Goal: Task Accomplishment & Management: Manage account settings

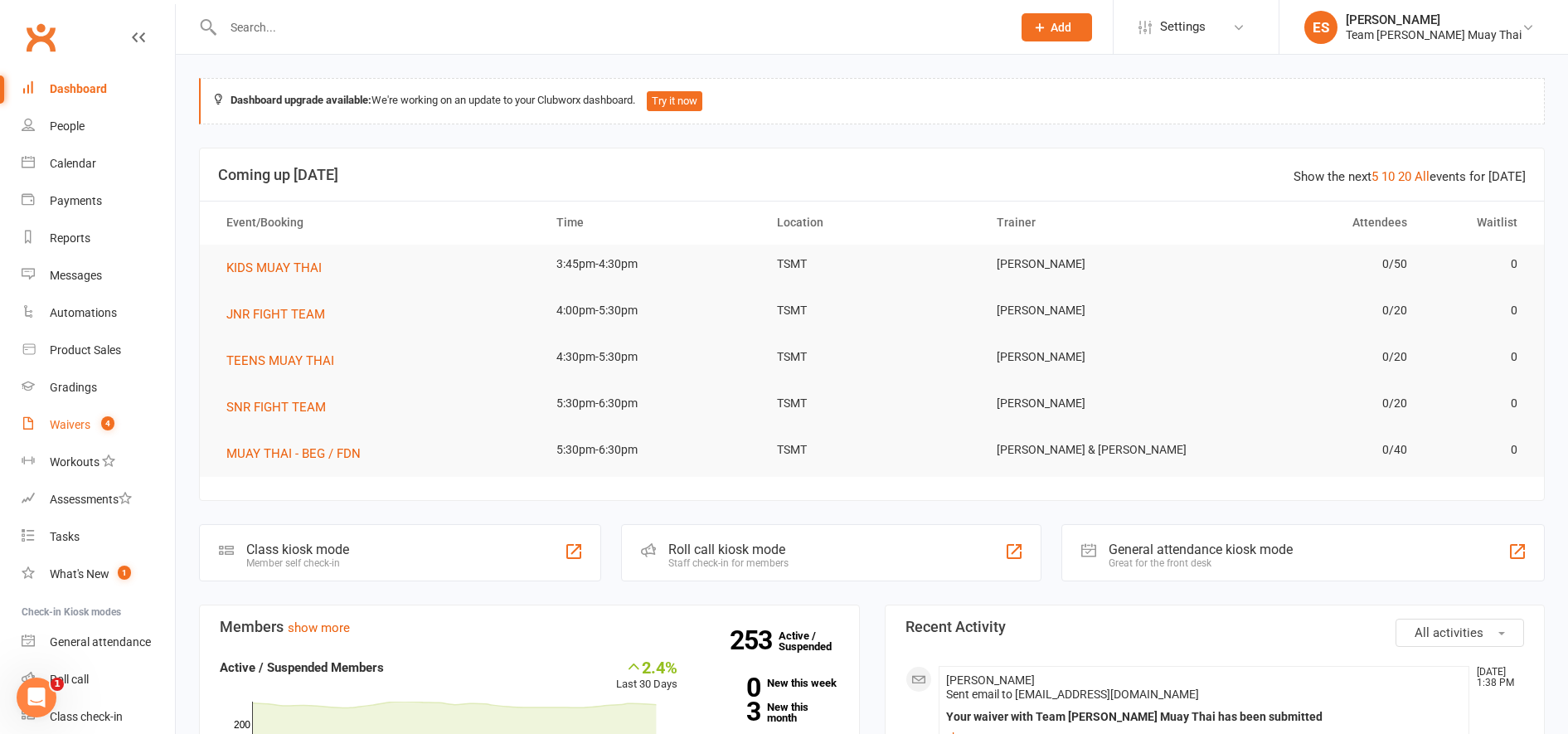
click at [100, 424] on count-badge "4" at bounding box center [104, 424] width 22 height 13
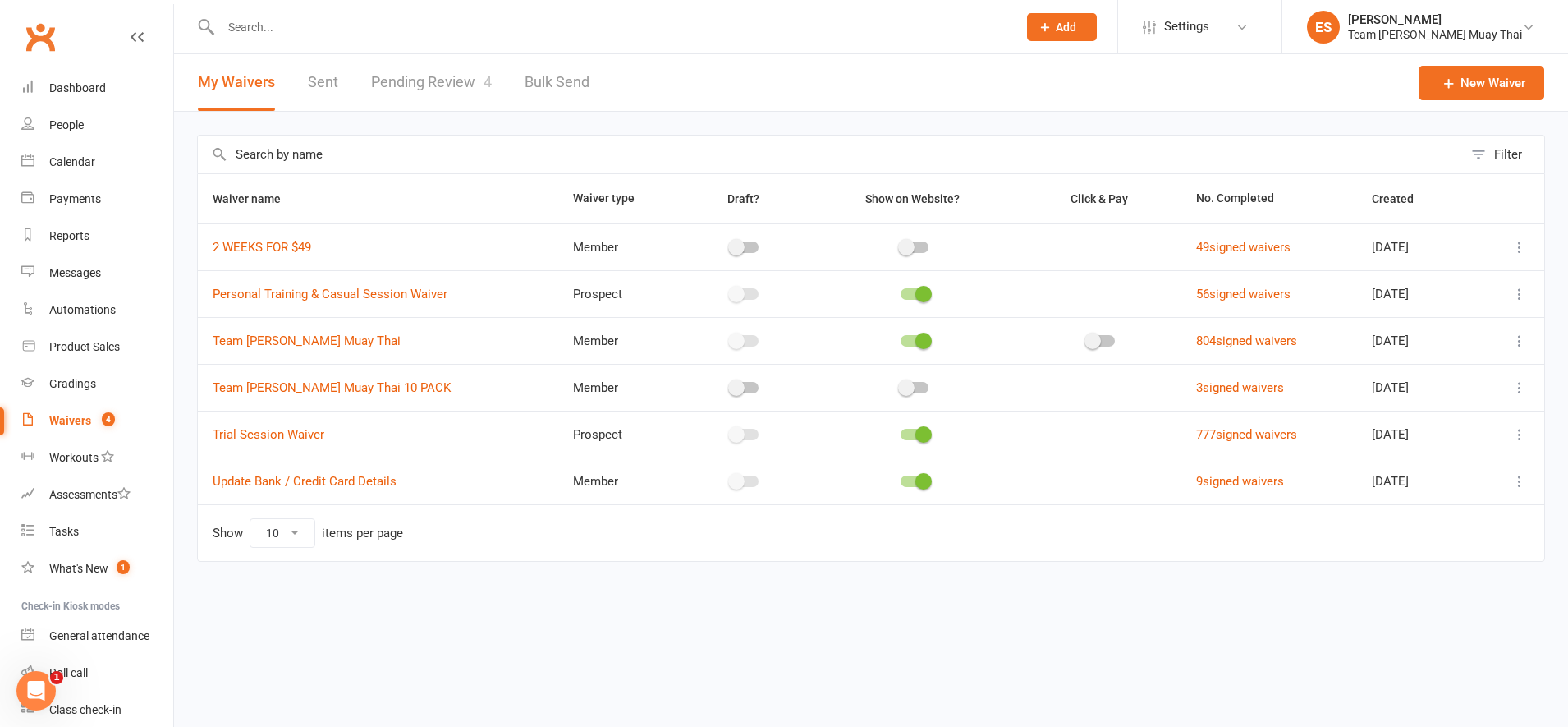
click at [408, 83] on link "Pending Review 4" at bounding box center [431, 83] width 121 height 57
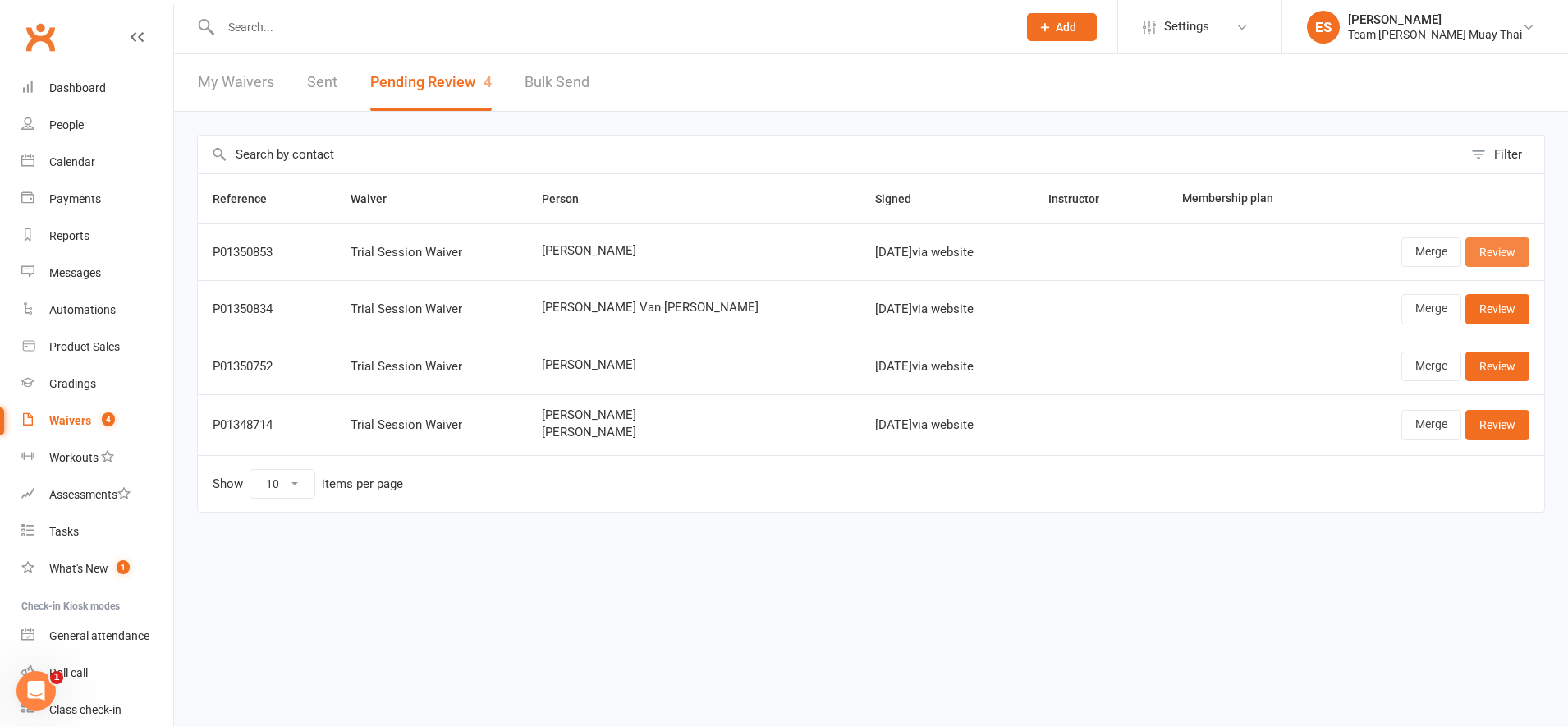
click at [1478, 244] on link "Review" at bounding box center [1496, 252] width 64 height 29
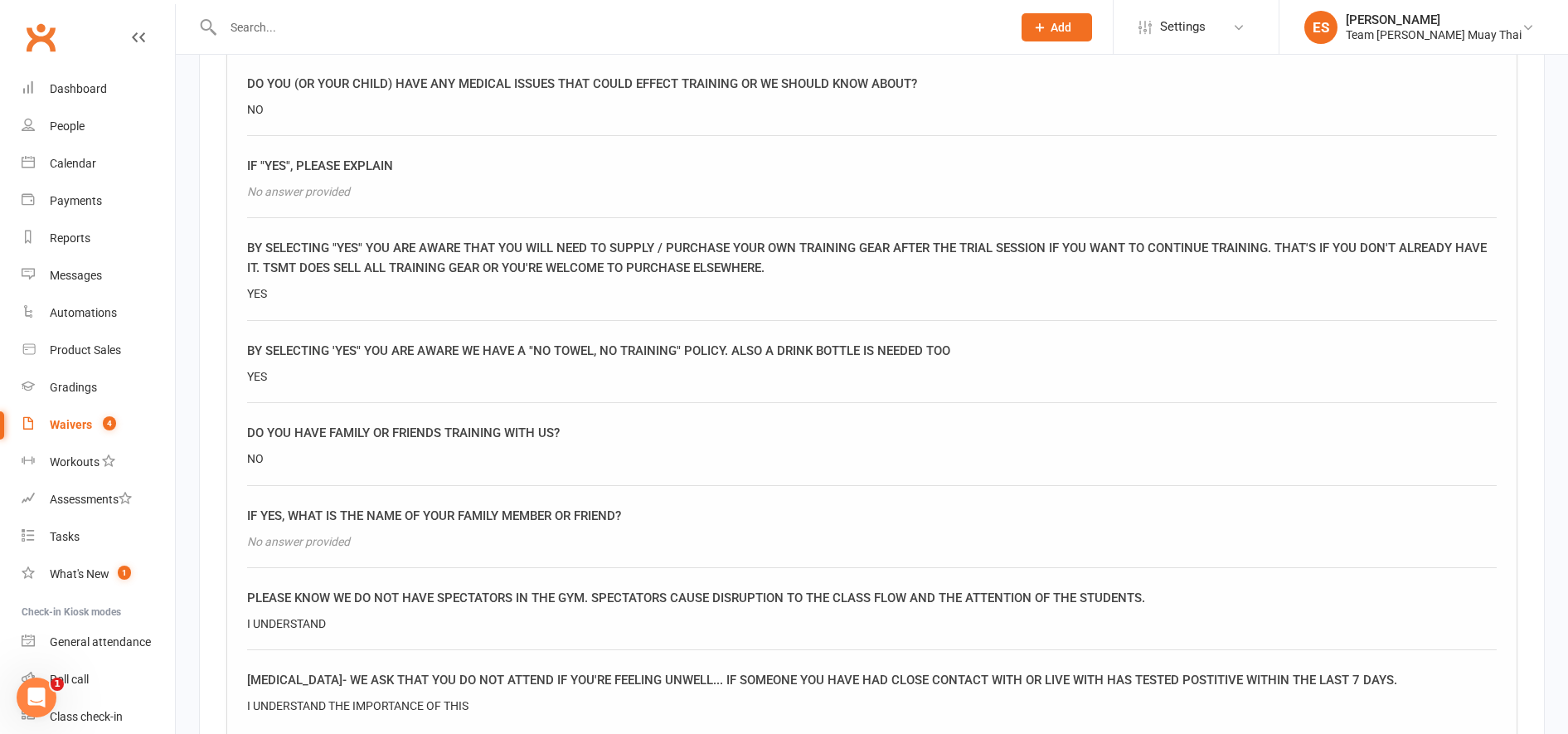
scroll to position [1814, 0]
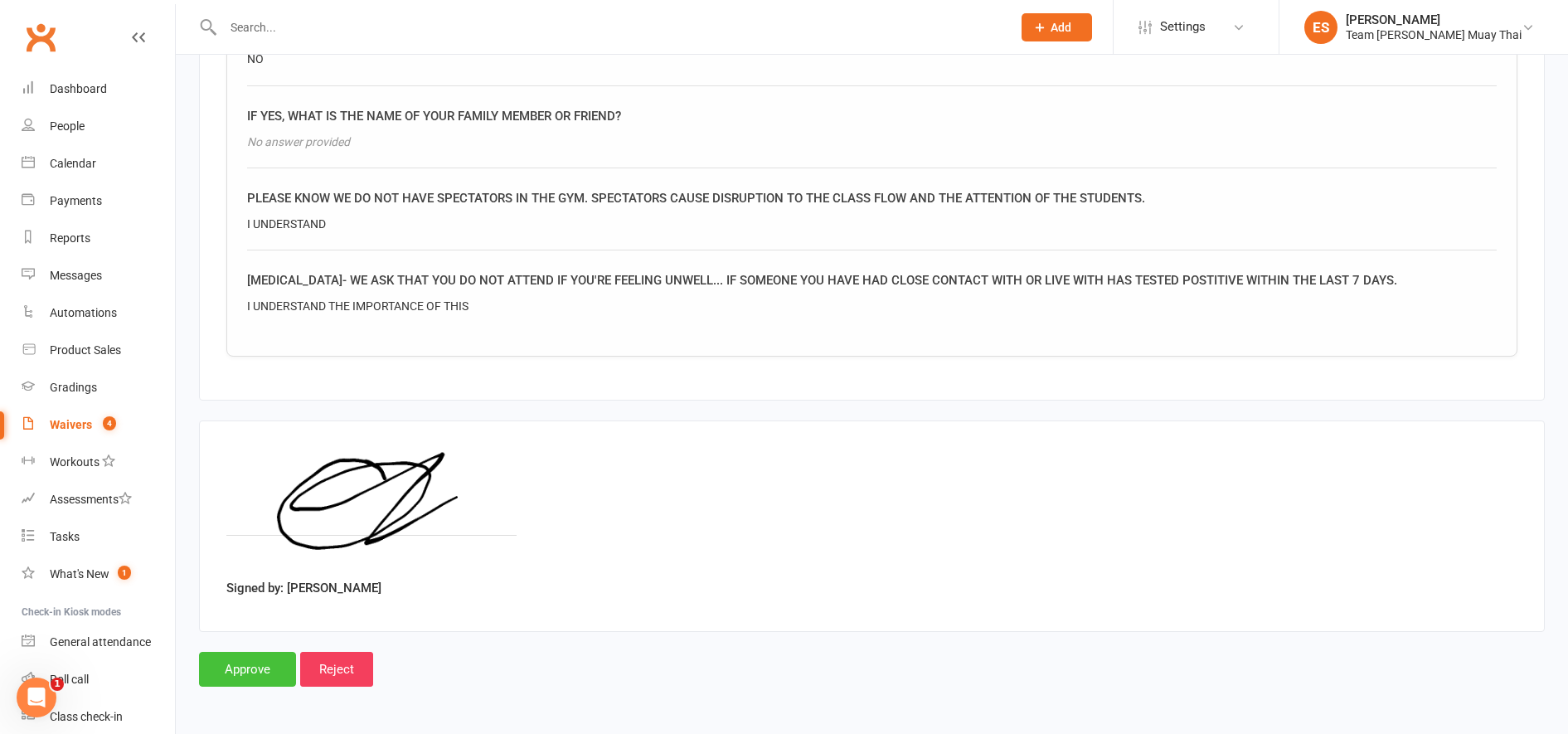
click at [253, 665] on input "Approve" at bounding box center [248, 669] width 97 height 35
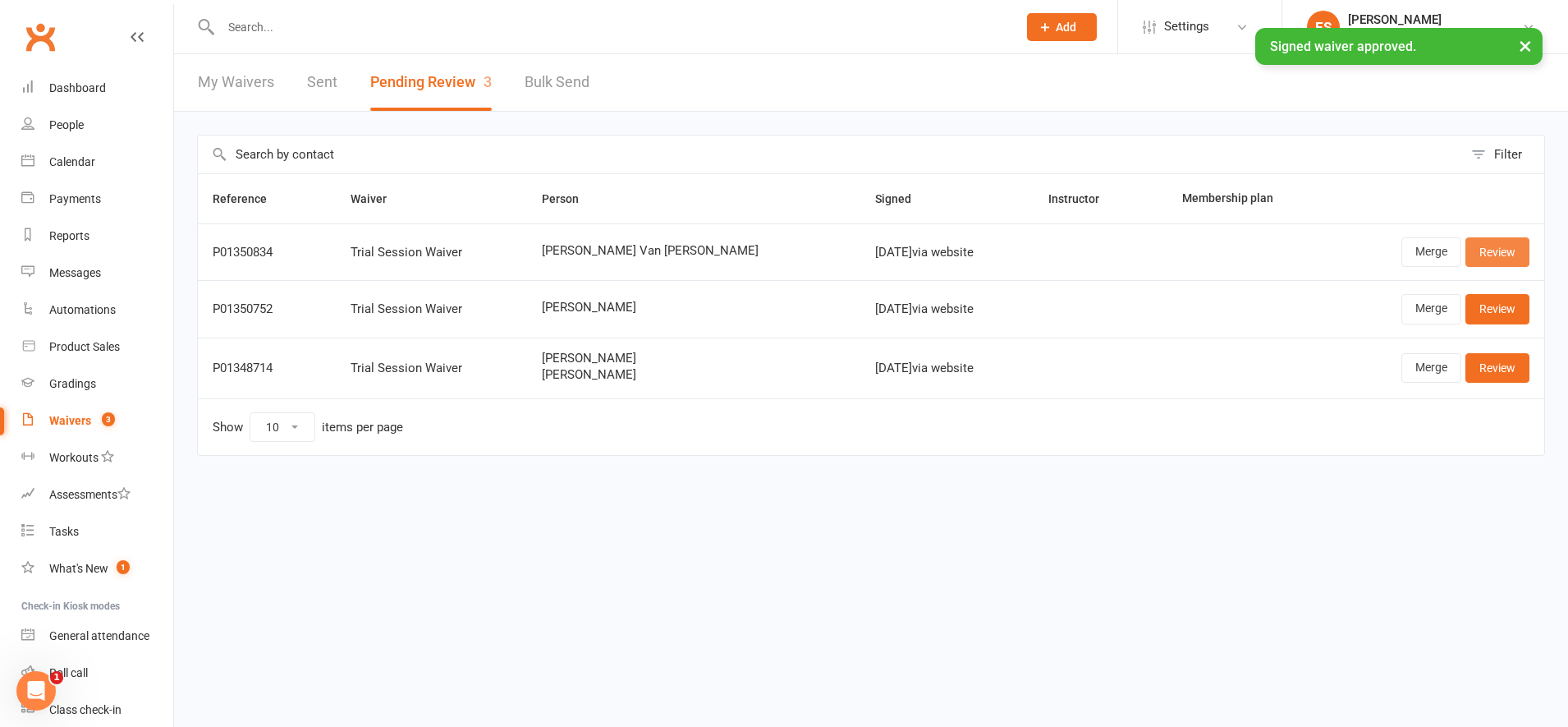
click at [1488, 245] on link "Review" at bounding box center [1496, 252] width 64 height 29
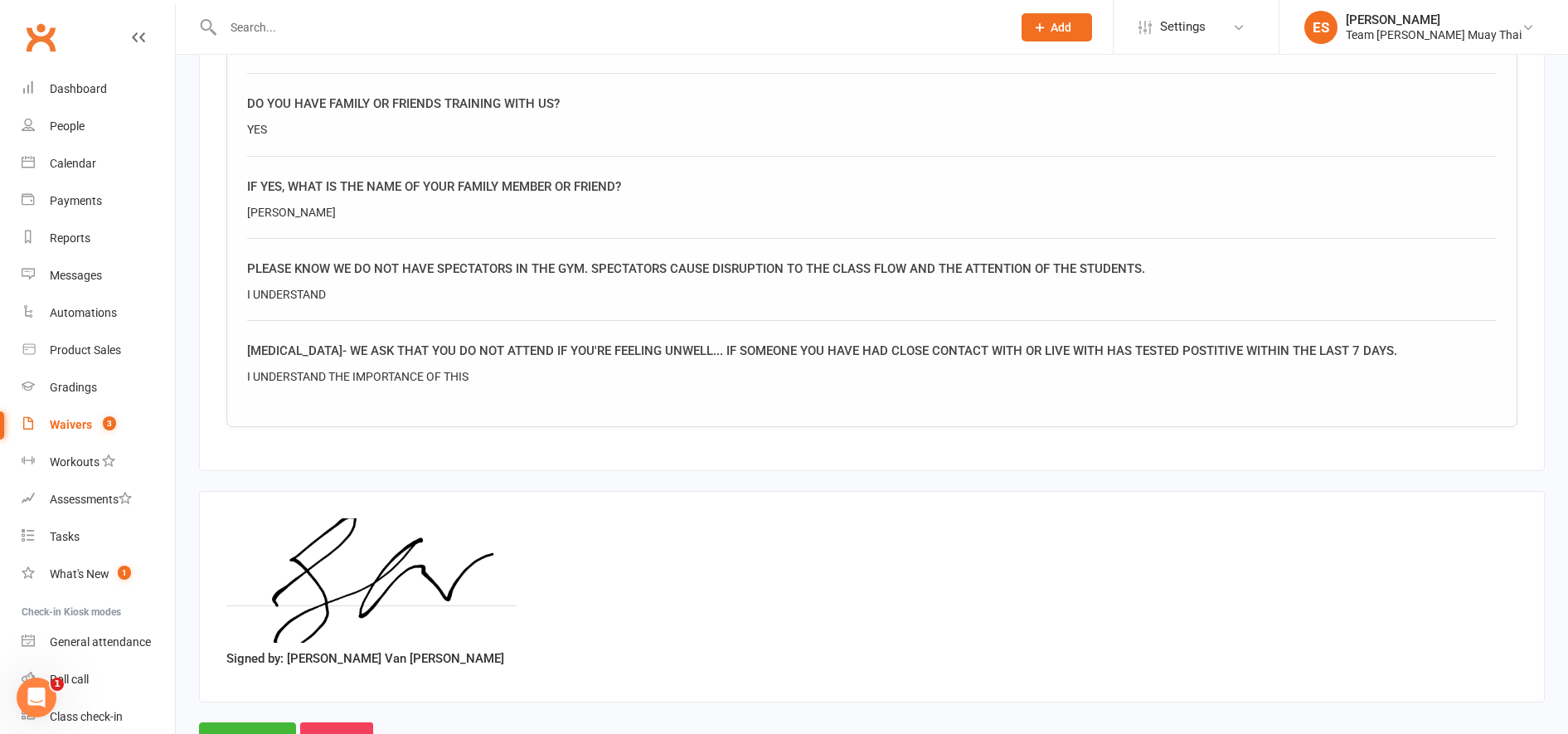
scroll to position [1814, 0]
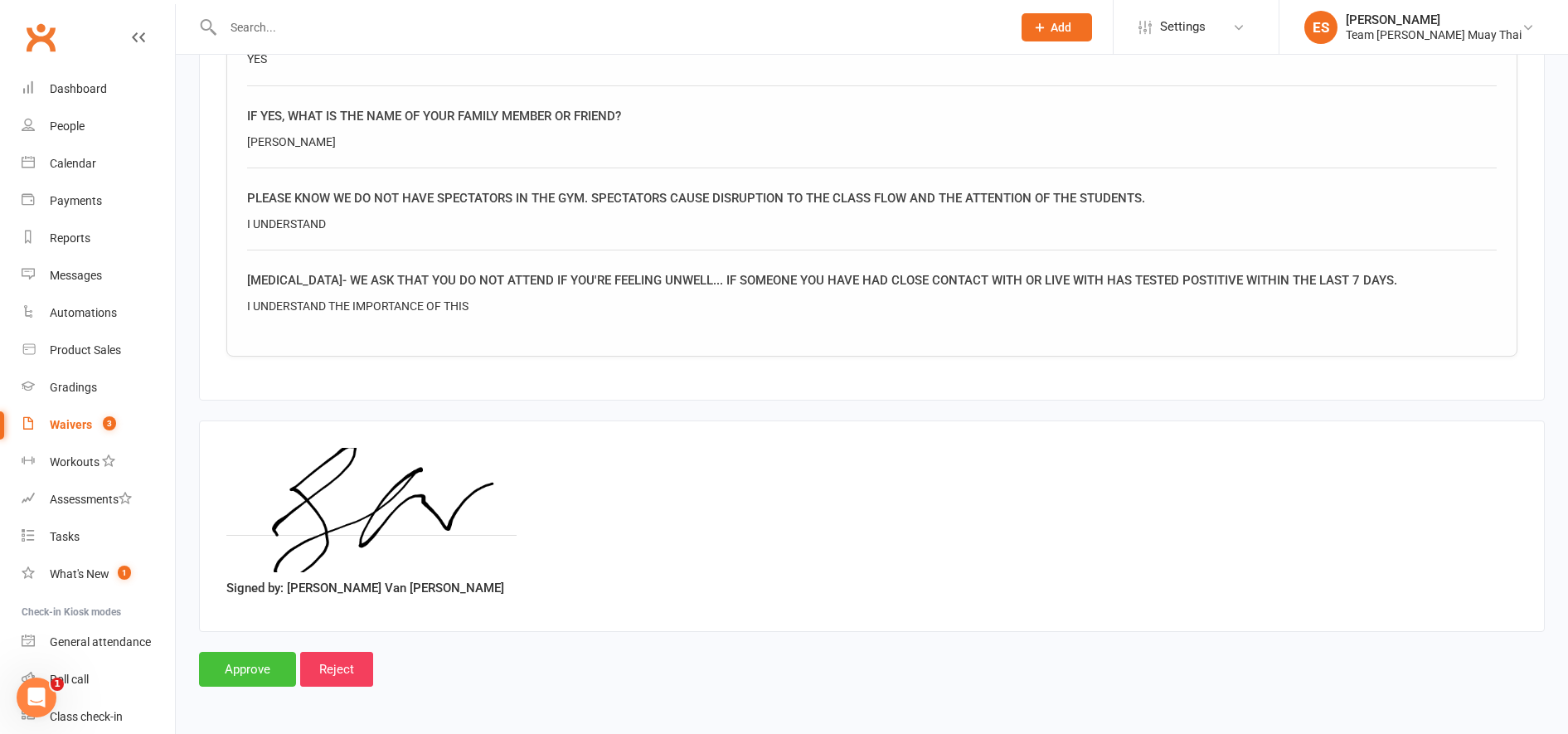
click at [243, 680] on input "Approve" at bounding box center [248, 669] width 97 height 35
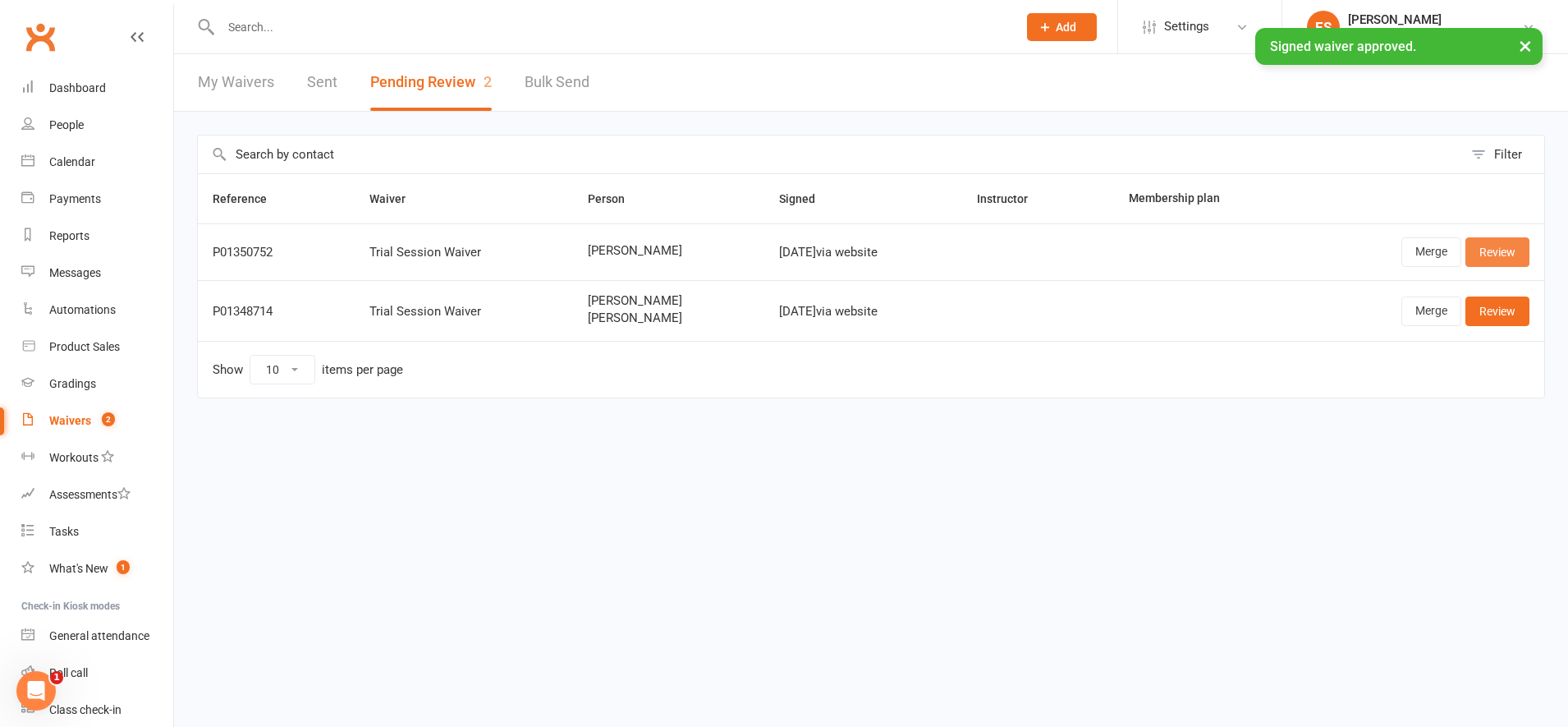
click at [1493, 258] on link "Review" at bounding box center [1496, 252] width 64 height 29
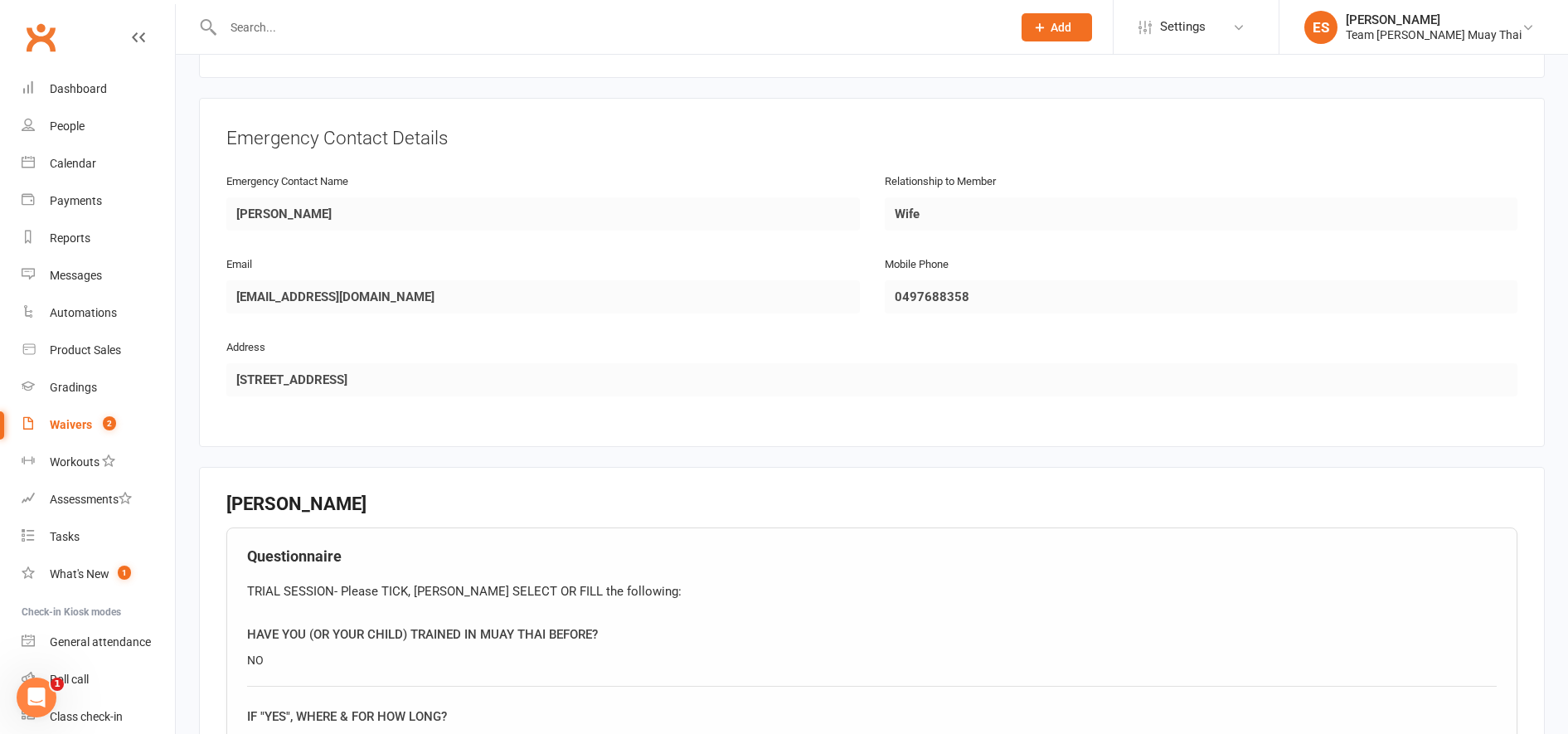
click at [1404, 662] on div "NO" at bounding box center [872, 660] width 1250 height 18
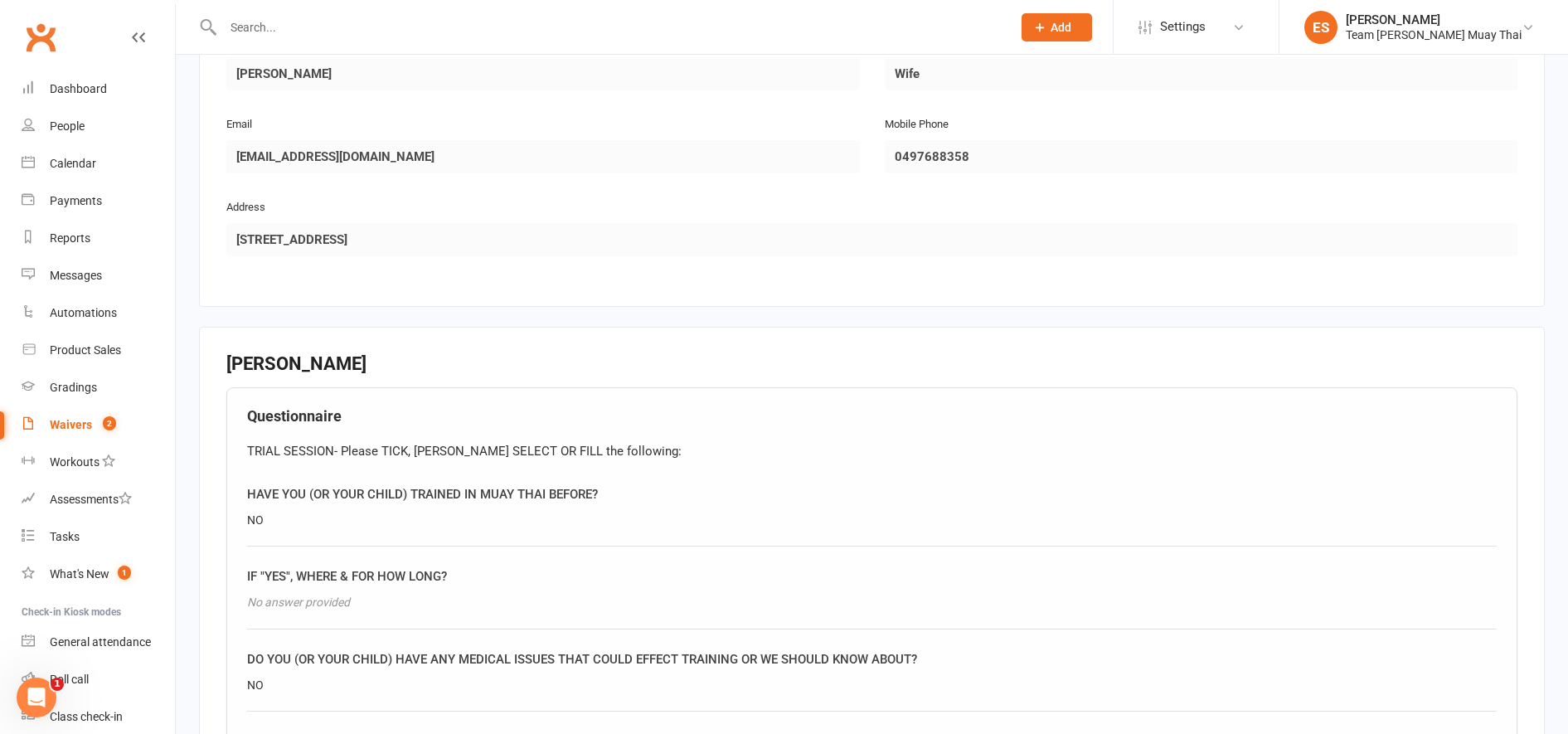
scroll to position [1814, 0]
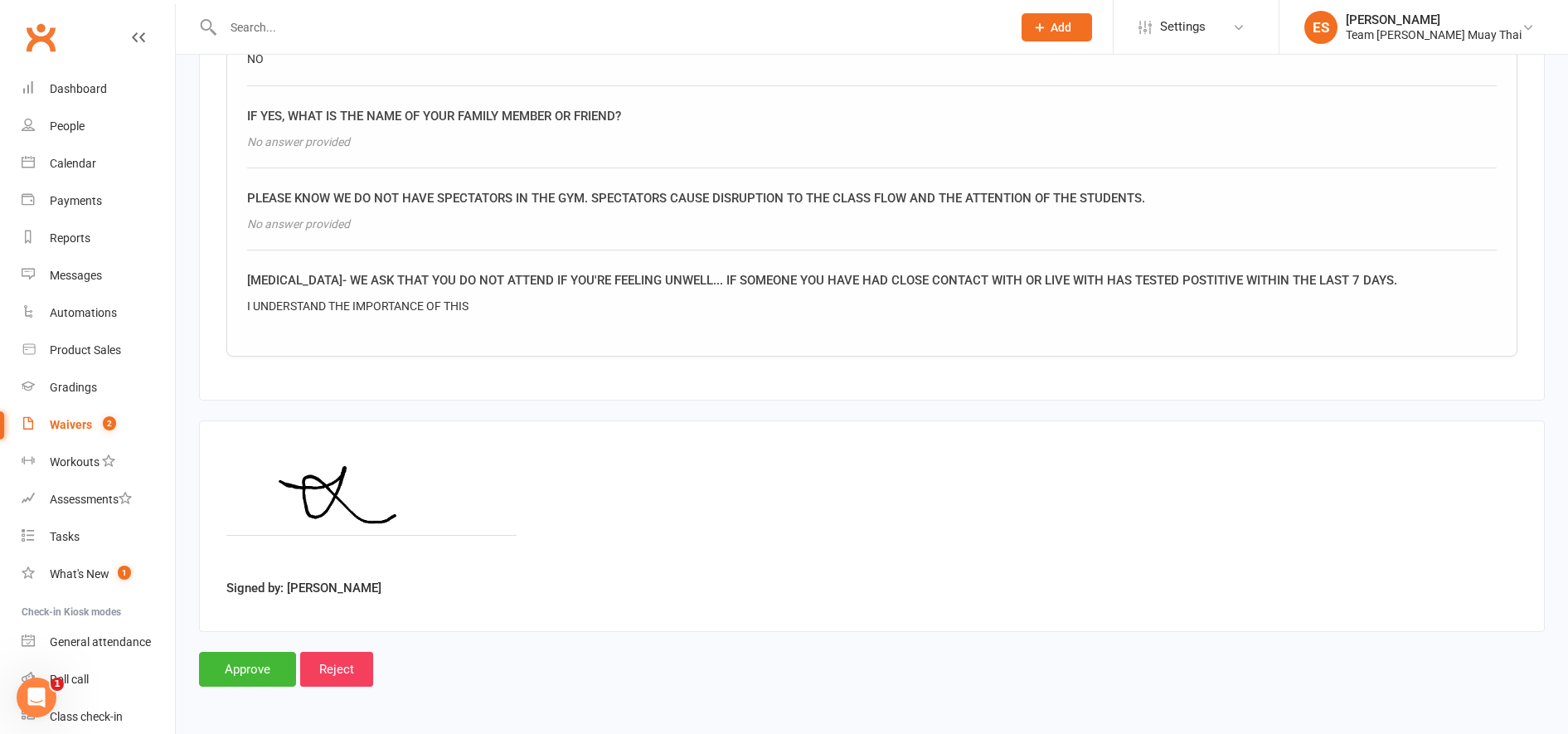
click at [245, 683] on input "Approve" at bounding box center [248, 669] width 97 height 35
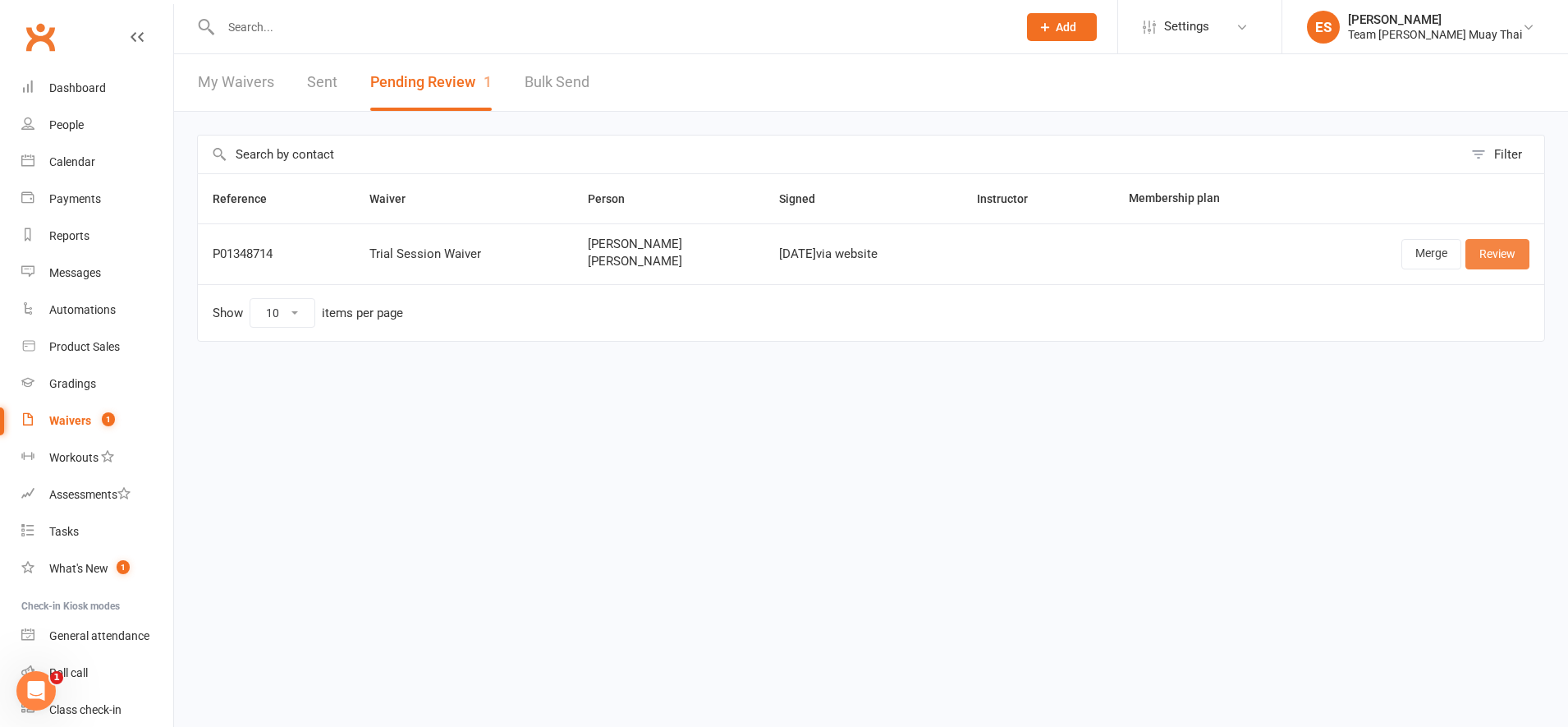
click at [1511, 258] on link "Review" at bounding box center [1496, 253] width 64 height 29
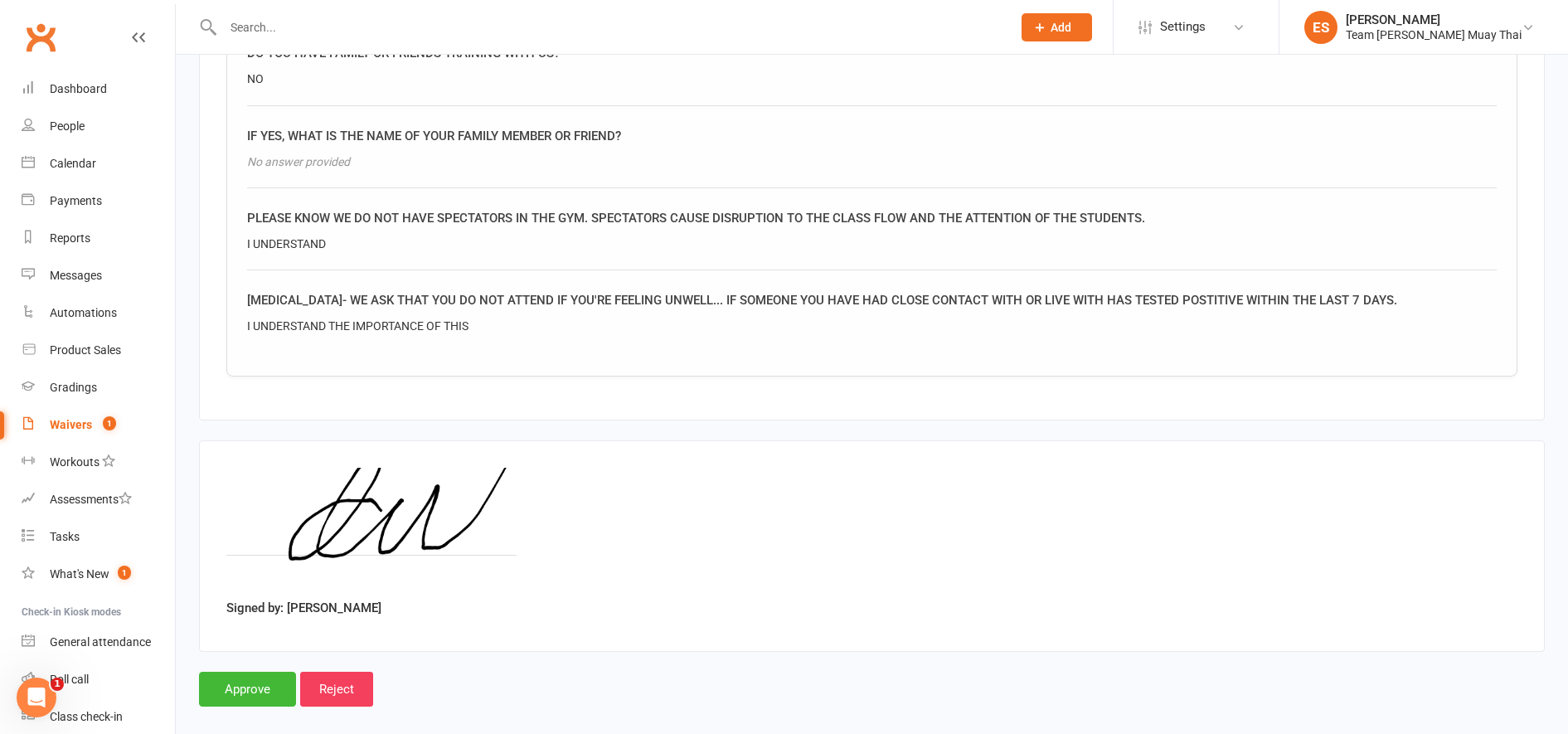
scroll to position [2444, 0]
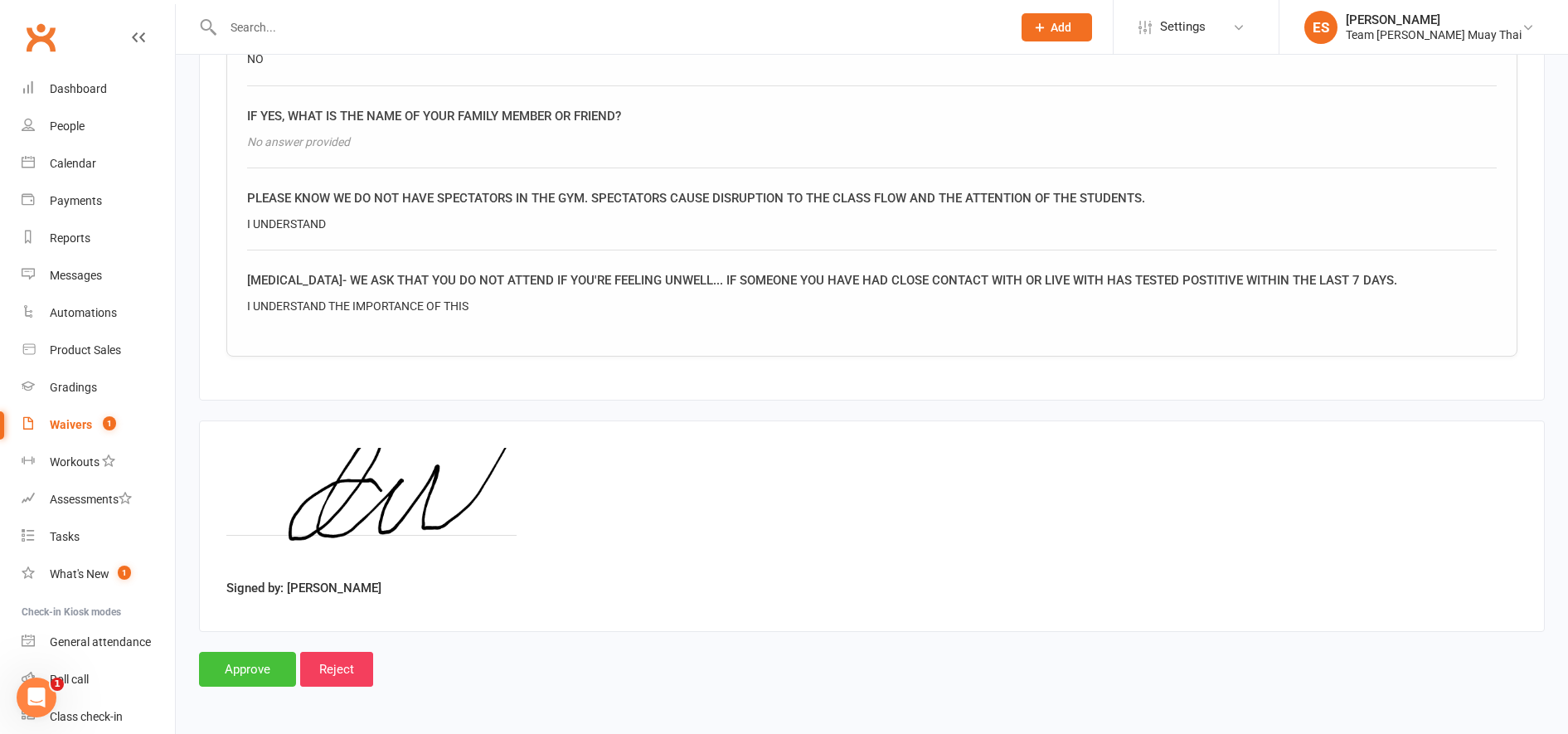
click at [265, 660] on input "Approve" at bounding box center [248, 669] width 97 height 35
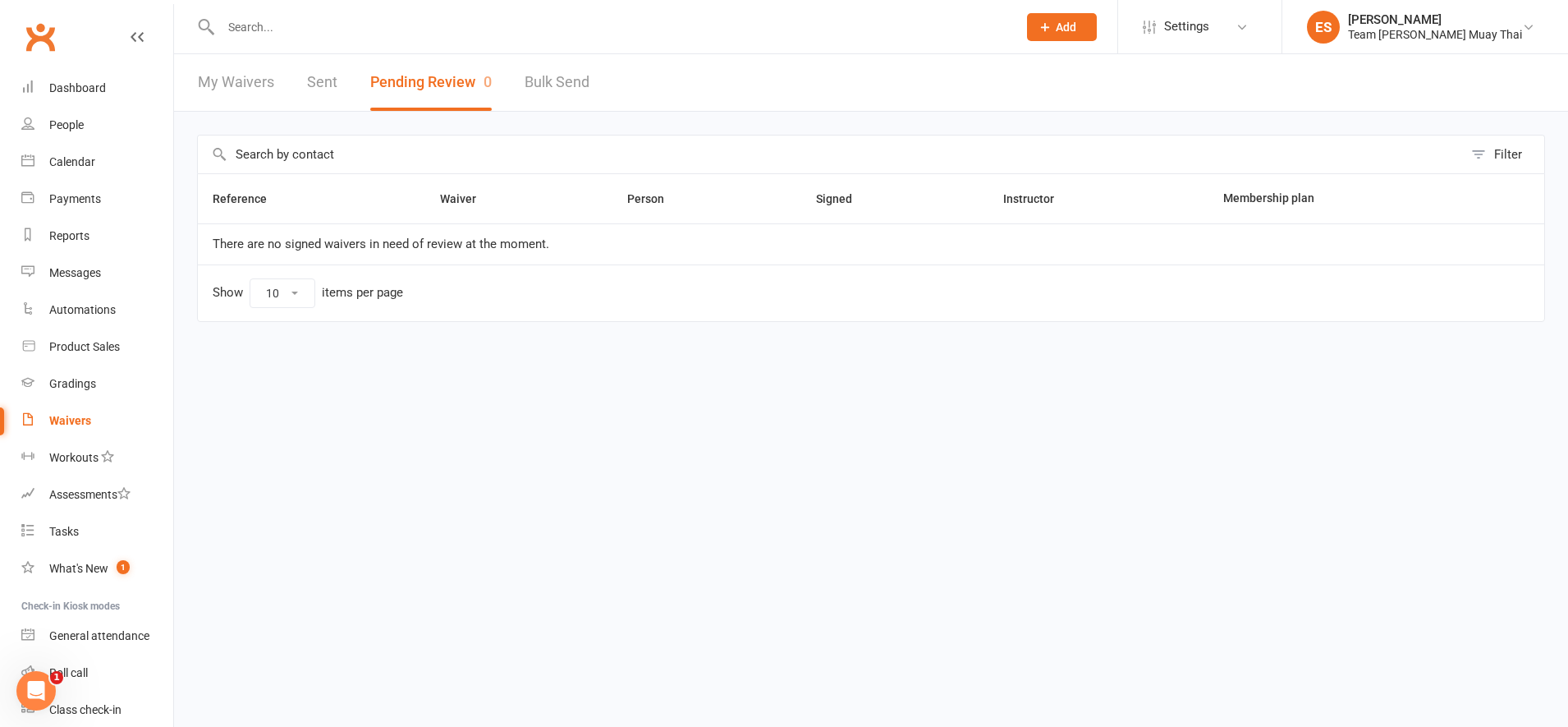
click at [366, 32] on input "text" at bounding box center [611, 27] width 789 height 23
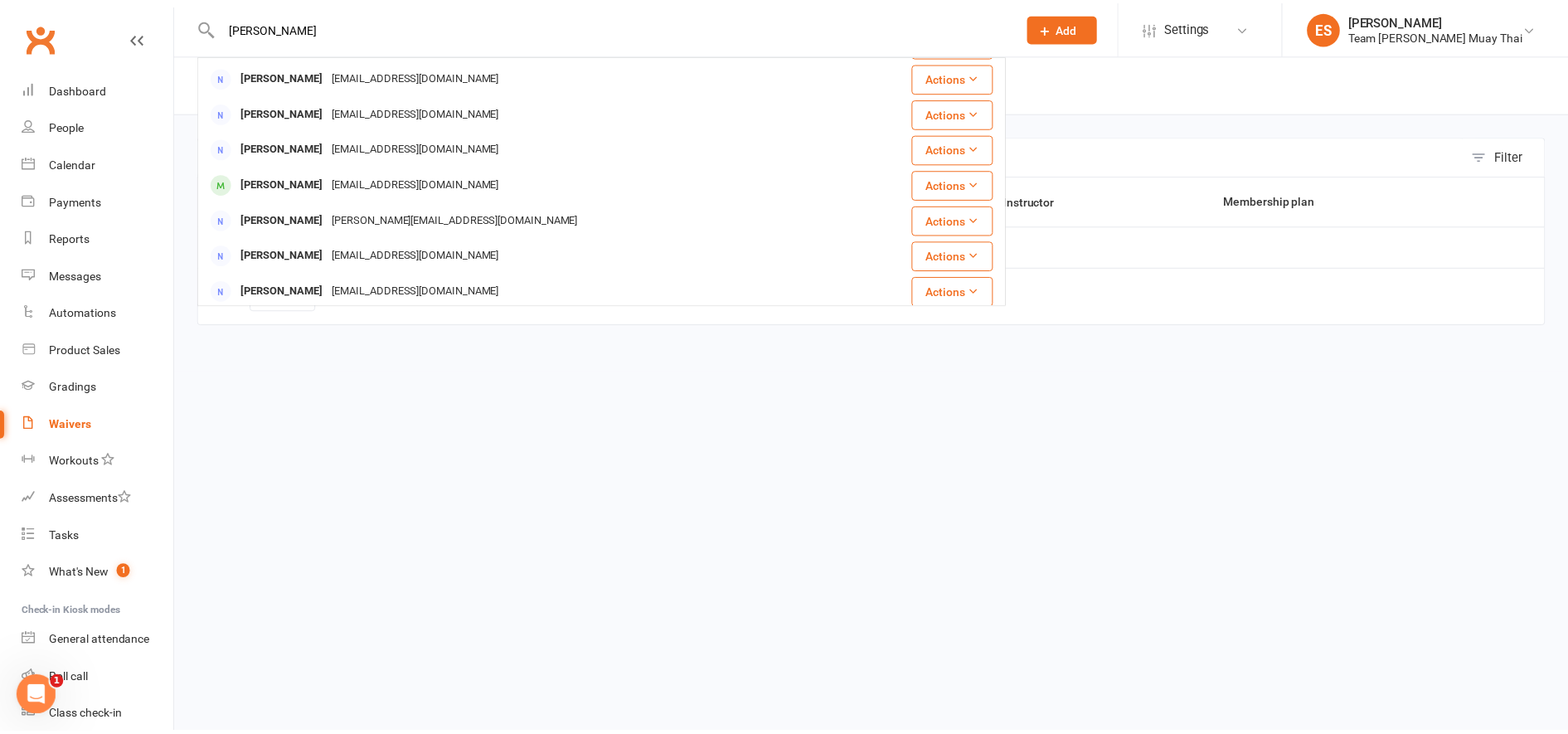
scroll to position [288, 0]
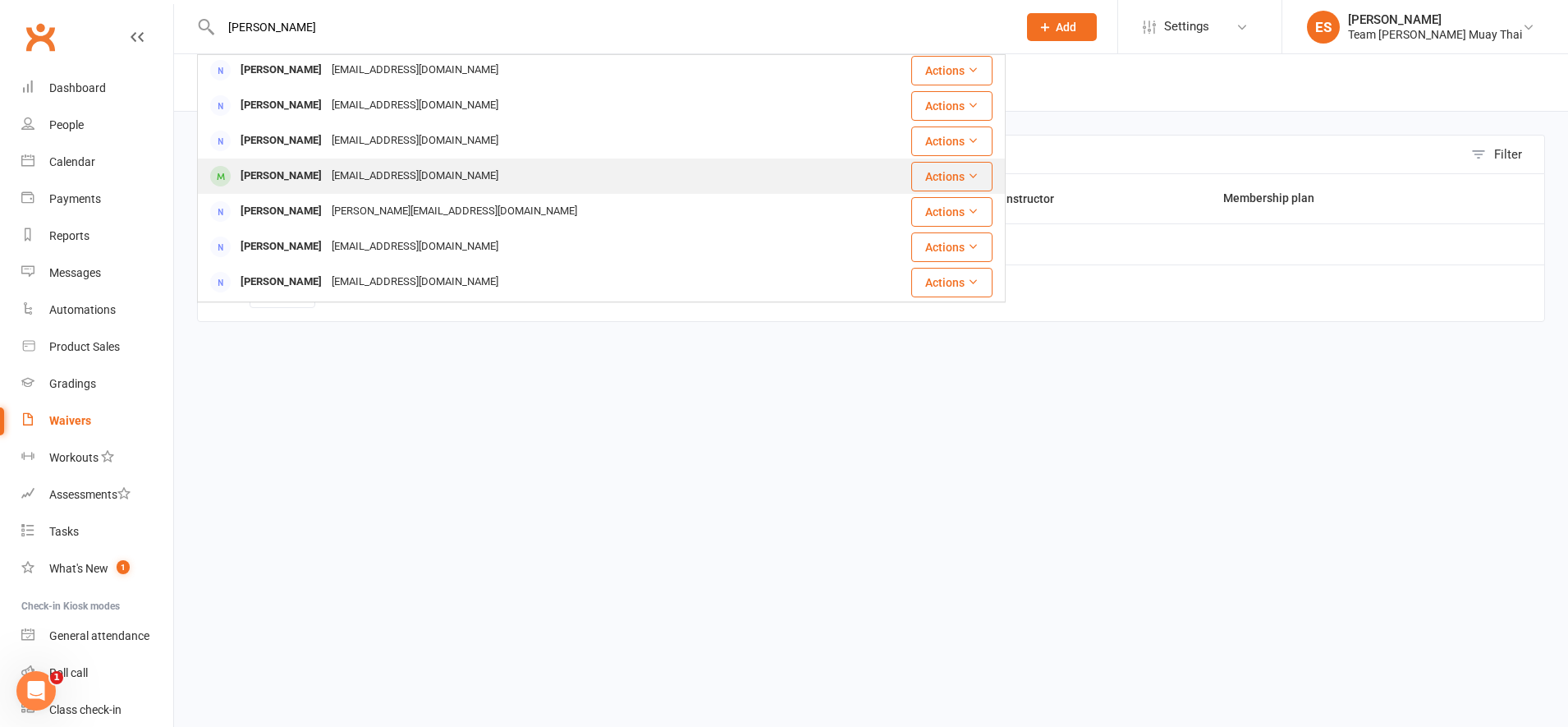
type input "[PERSON_NAME]"
click at [347, 179] on div "[EMAIL_ADDRESS][DOMAIN_NAME]" at bounding box center [415, 176] width 177 height 24
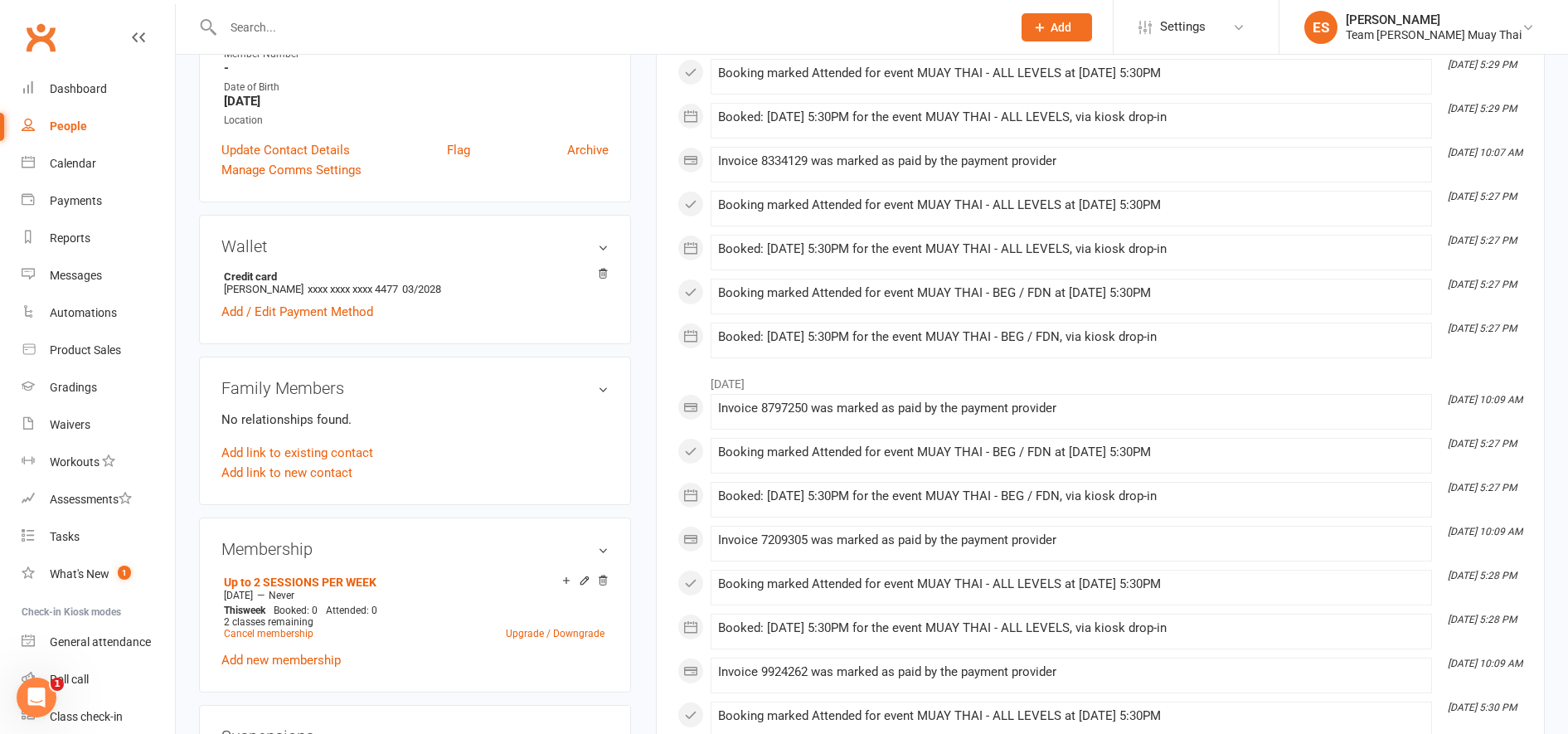
scroll to position [347, 0]
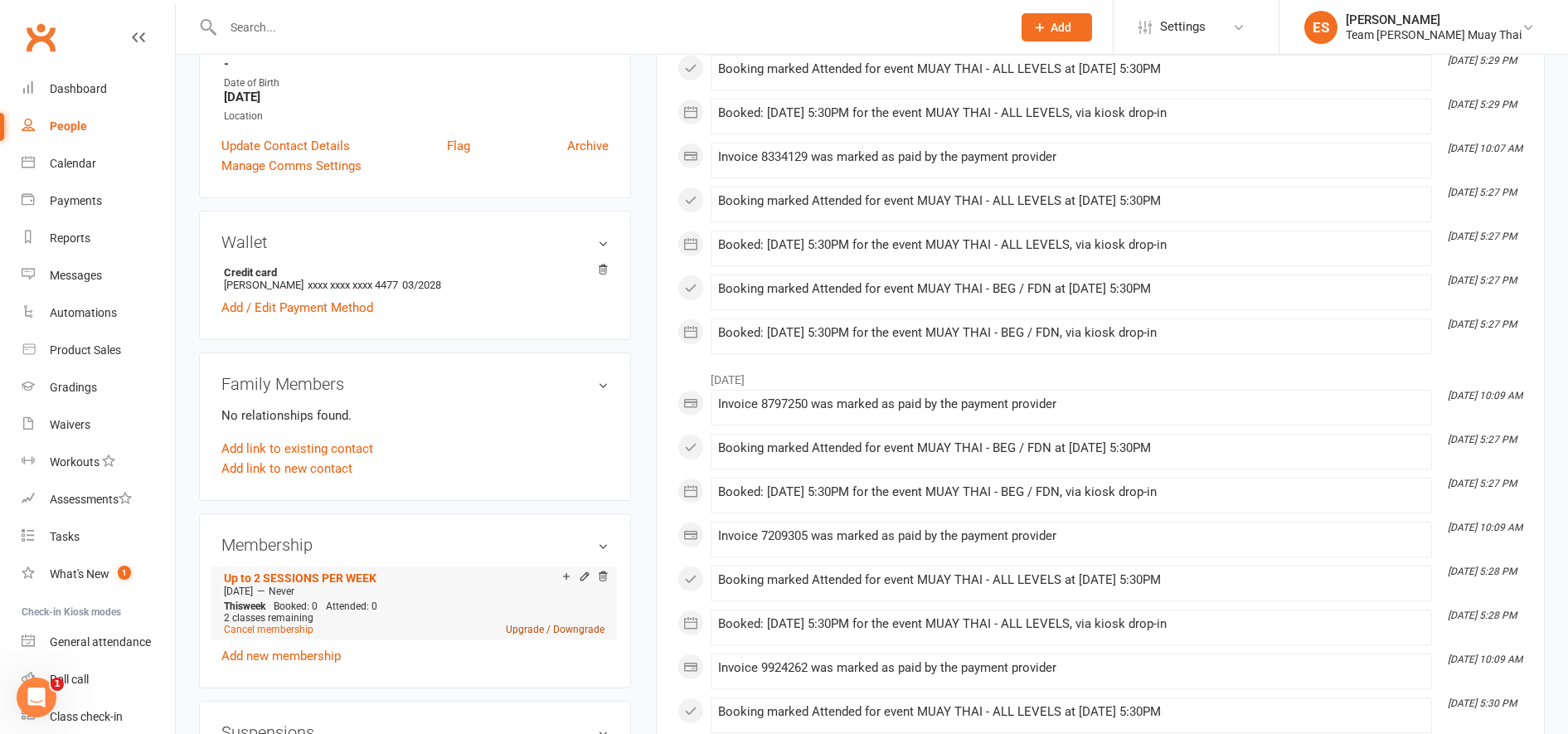
click at [563, 624] on link "Upgrade / Downgrade" at bounding box center [554, 630] width 98 height 12
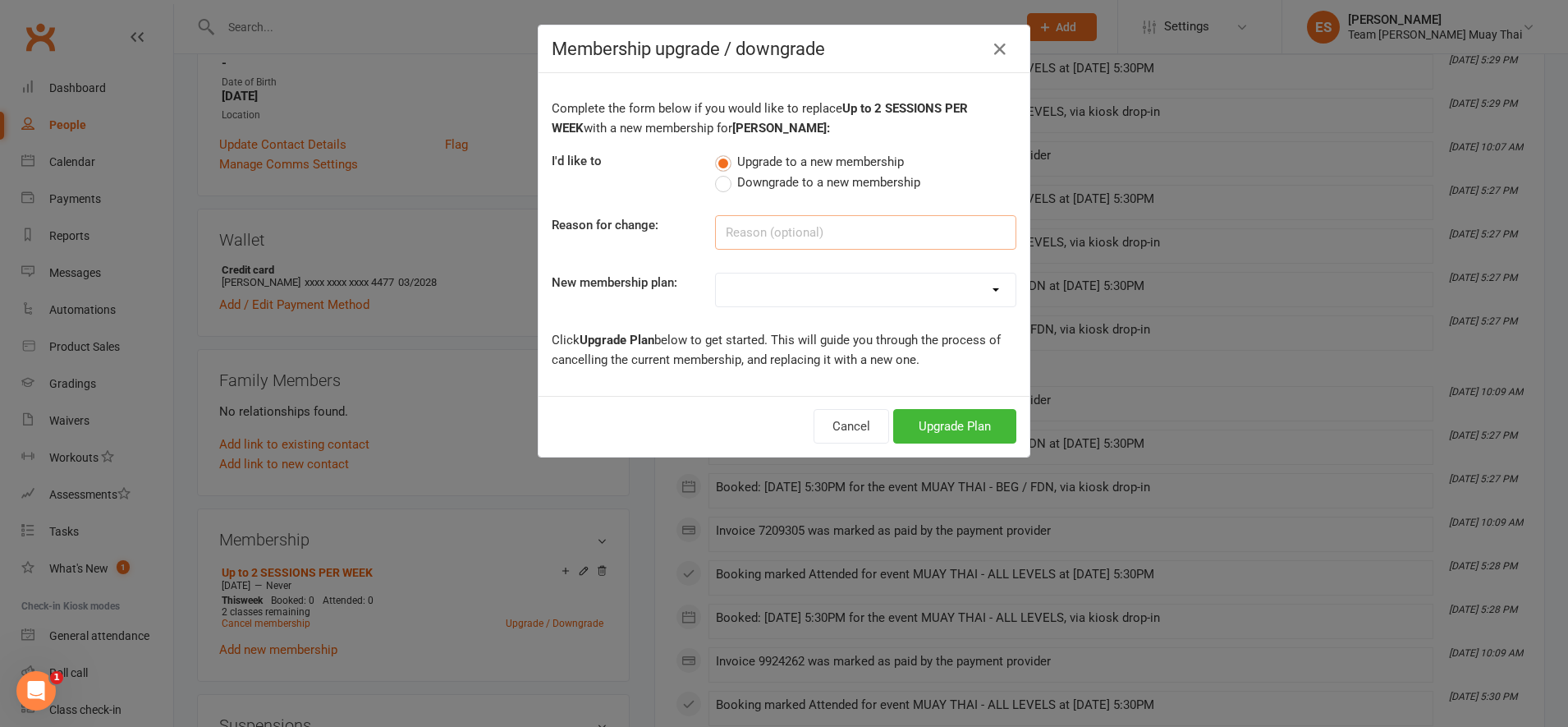
click at [742, 234] on input at bounding box center [865, 232] width 301 height 34
click at [787, 280] on select "KIDS 6 MONTHS (2 SESSIONS P/W) KIDS 12 MONTHS (1 SESSION P/W) KIDS 12 MONTHS (2…" at bounding box center [865, 289] width 299 height 32
click at [813, 241] on input "more sessios" at bounding box center [865, 232] width 301 height 34
type input "more sessions"
click at [827, 288] on select "KIDS 6 MONTHS (2 SESSIONS P/W) KIDS 12 MONTHS (1 SESSION P/W) KIDS 12 MONTHS (2…" at bounding box center [865, 289] width 299 height 32
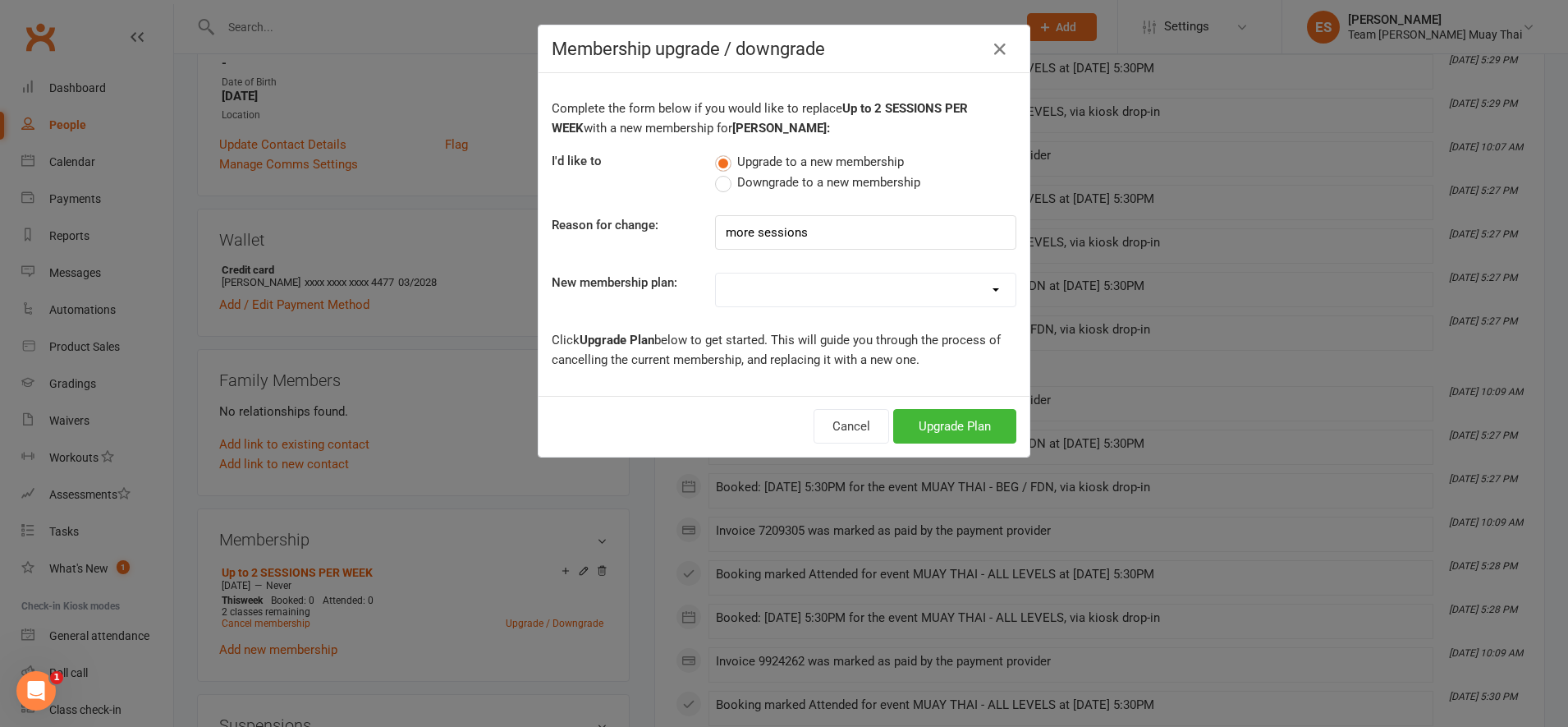
select select "14"
click at [716, 273] on select "KIDS 6 MONTHS (2 SESSIONS P/W) KIDS 12 MONTHS (1 SESSION P/W) KIDS 12 MONTHS (2…" at bounding box center [865, 289] width 299 height 32
click at [928, 417] on button "Upgrade Plan" at bounding box center [953, 425] width 123 height 34
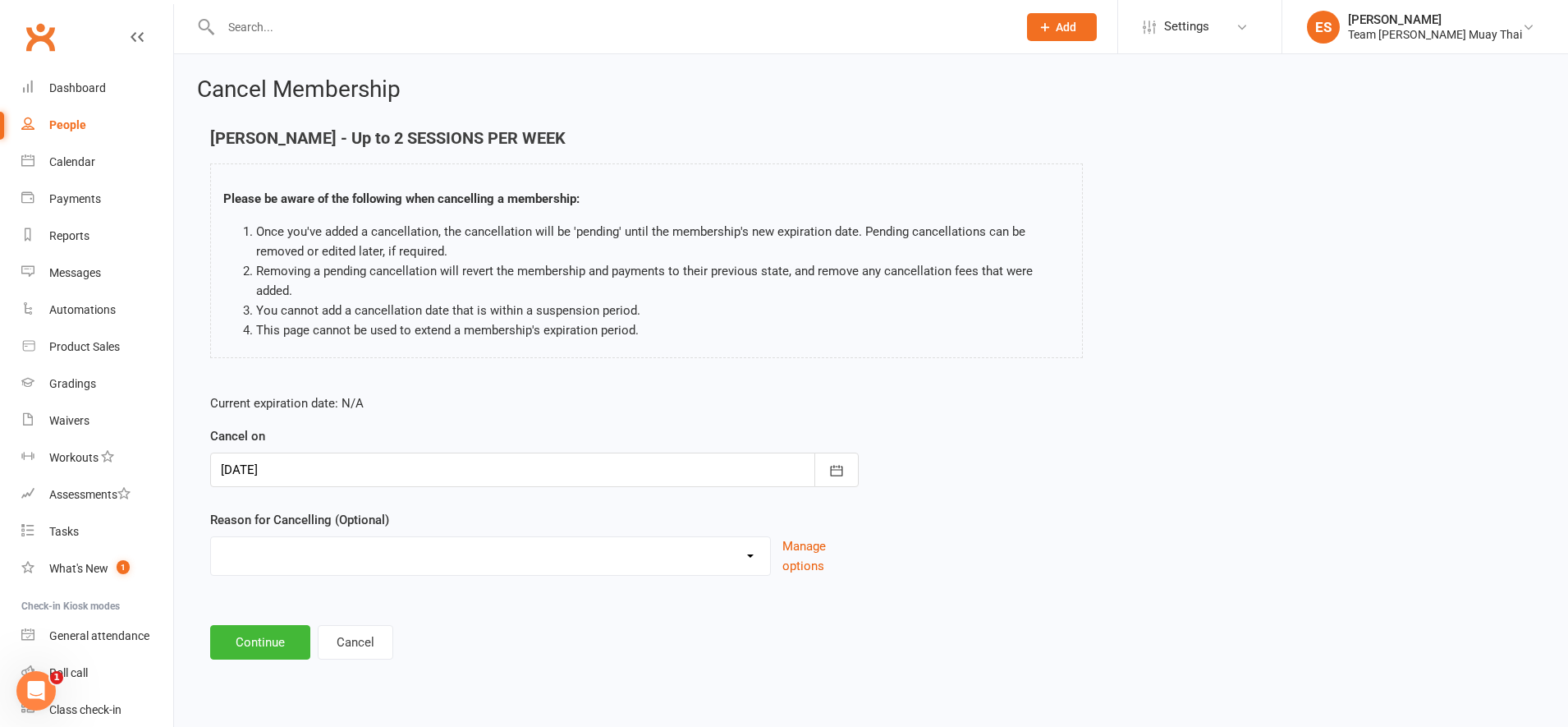
click at [658, 543] on select "FIXING PAYMENTS Holiday Injury More sessions (upgrading) NOT FIGHT TEAM Other s…" at bounding box center [490, 553] width 559 height 32
select select "3"
click at [211, 537] on select "FIXING PAYMENTS Holiday Injury More sessions (upgrading) NOT FIGHT TEAM Other s…" at bounding box center [490, 553] width 559 height 32
click at [234, 625] on button "Continue" at bounding box center [260, 642] width 100 height 34
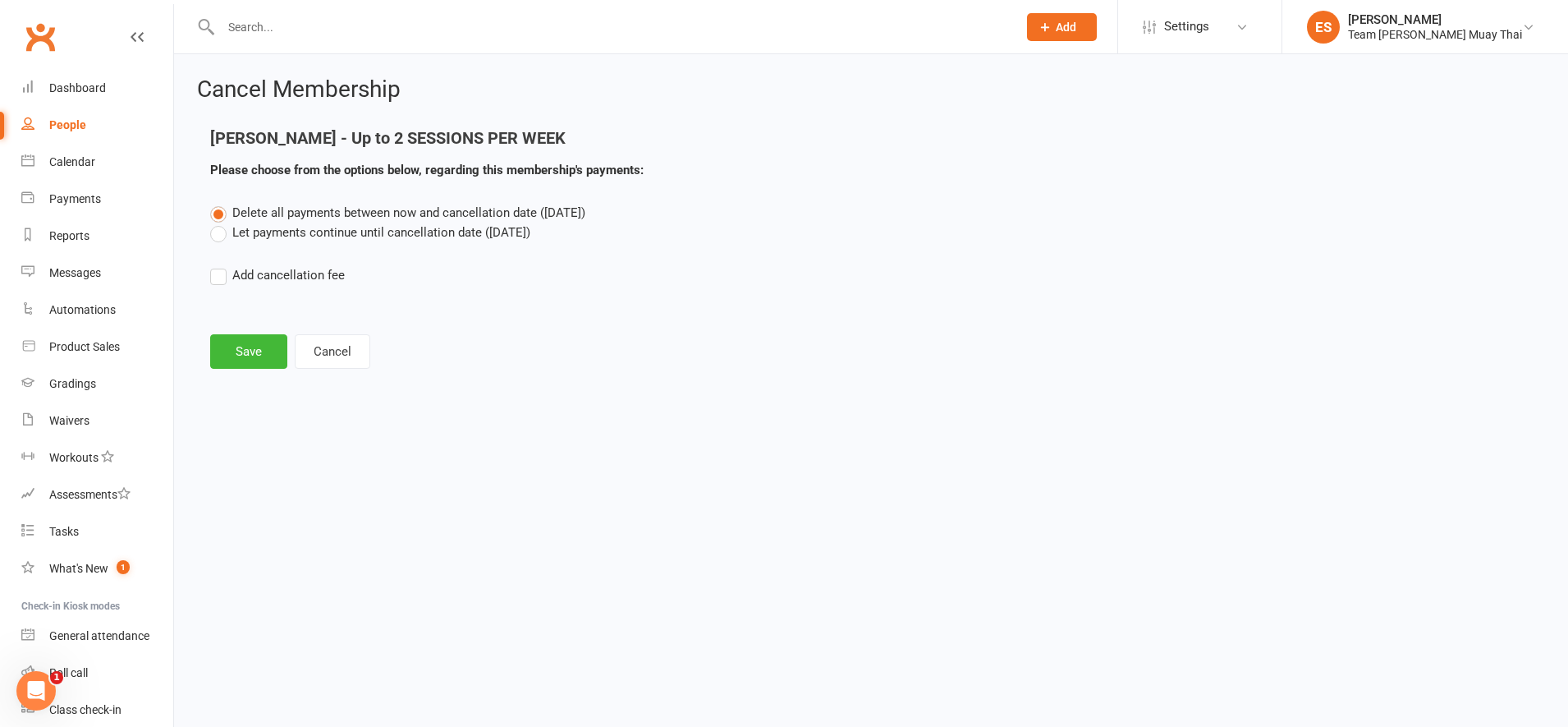
click at [223, 231] on label "Let payments continue until cancellation date ([DATE])" at bounding box center [370, 233] width 320 height 20
click at [221, 223] on input "Let payments continue until cancellation date ([DATE])" at bounding box center [215, 223] width 11 height 0
click at [233, 352] on button "Save" at bounding box center [248, 351] width 78 height 34
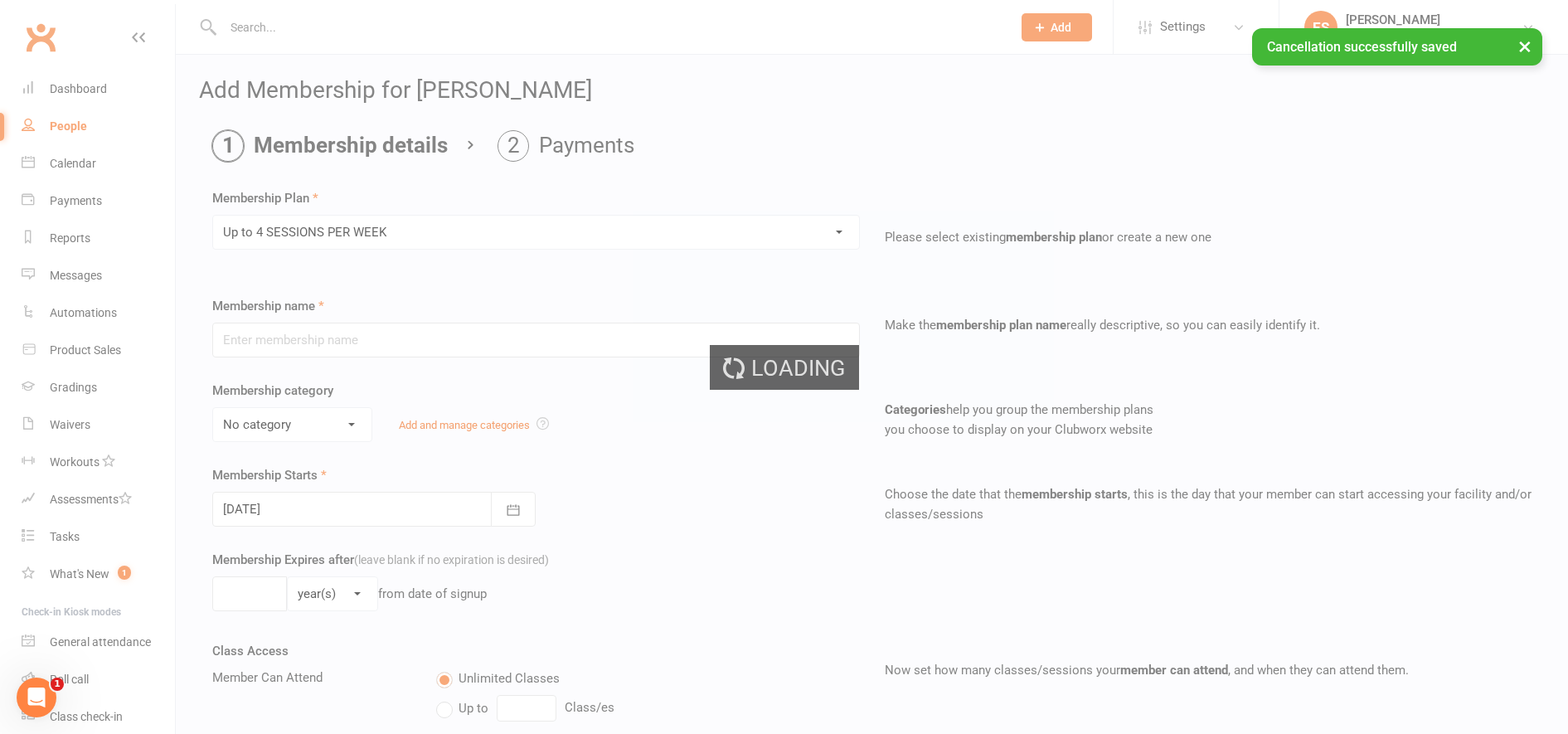
type input "Up to 4 SESSIONS PER WEEK"
select select "4"
type input "0"
type input "4"
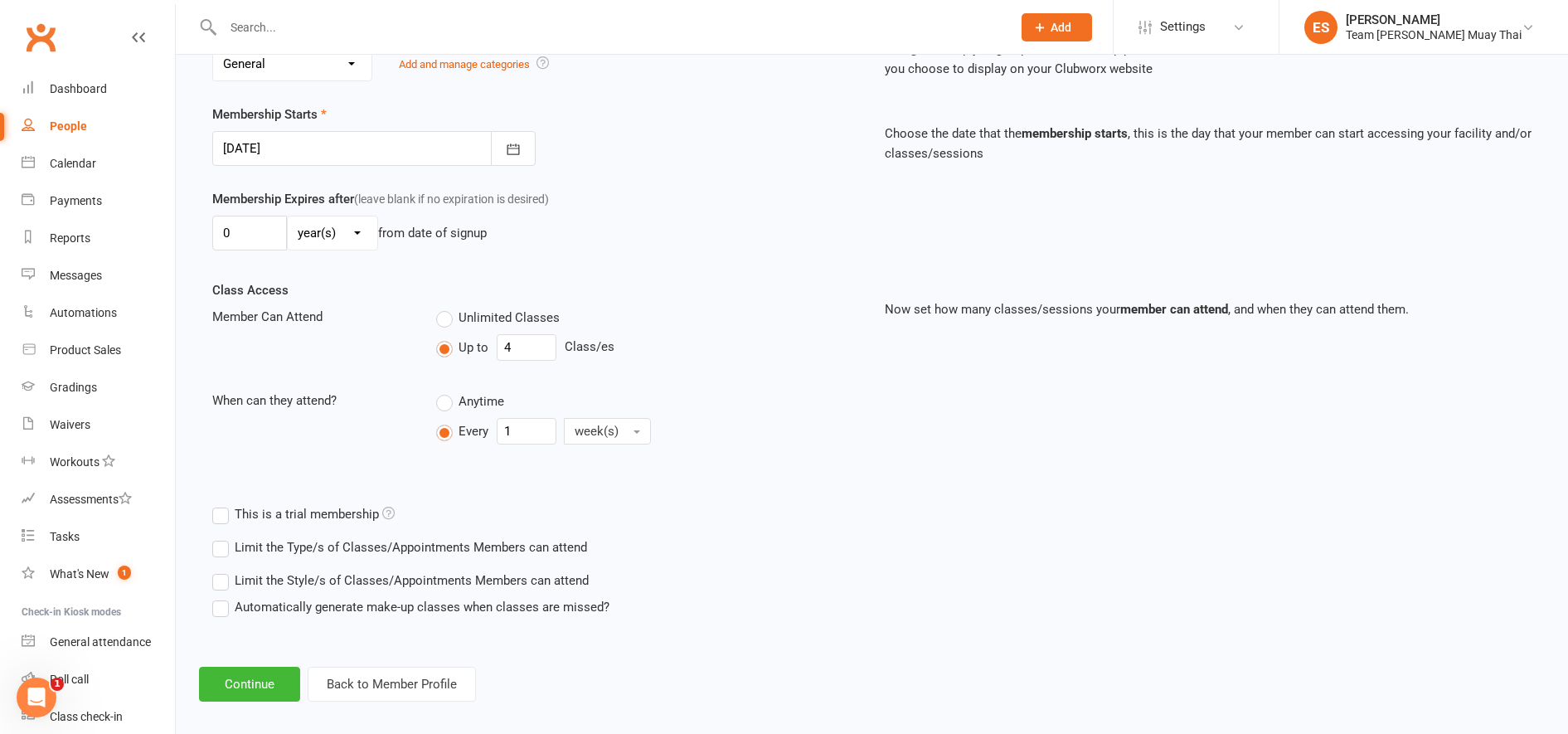
scroll to position [376, 0]
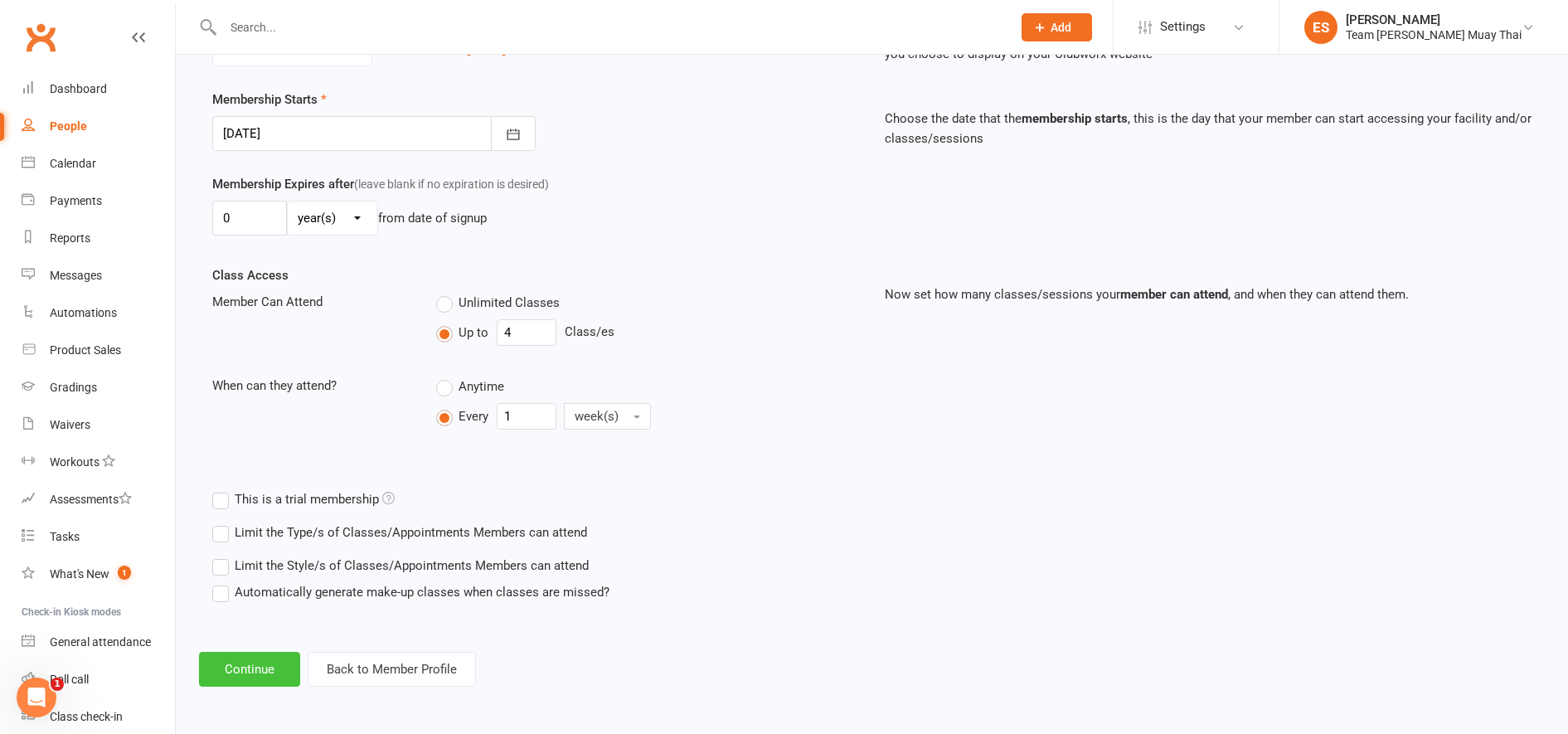
click at [254, 658] on button "Continue" at bounding box center [250, 669] width 101 height 35
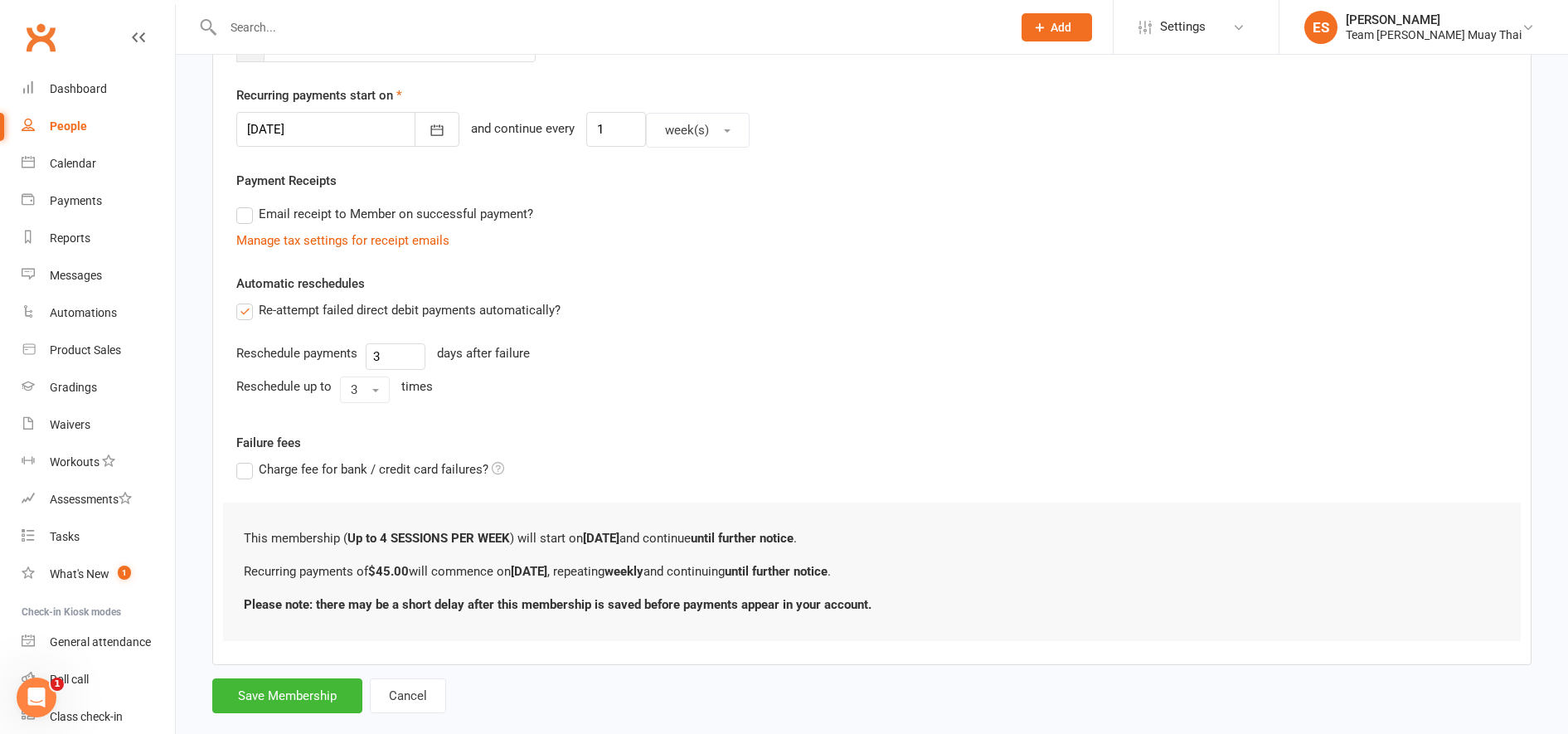
scroll to position [0, 0]
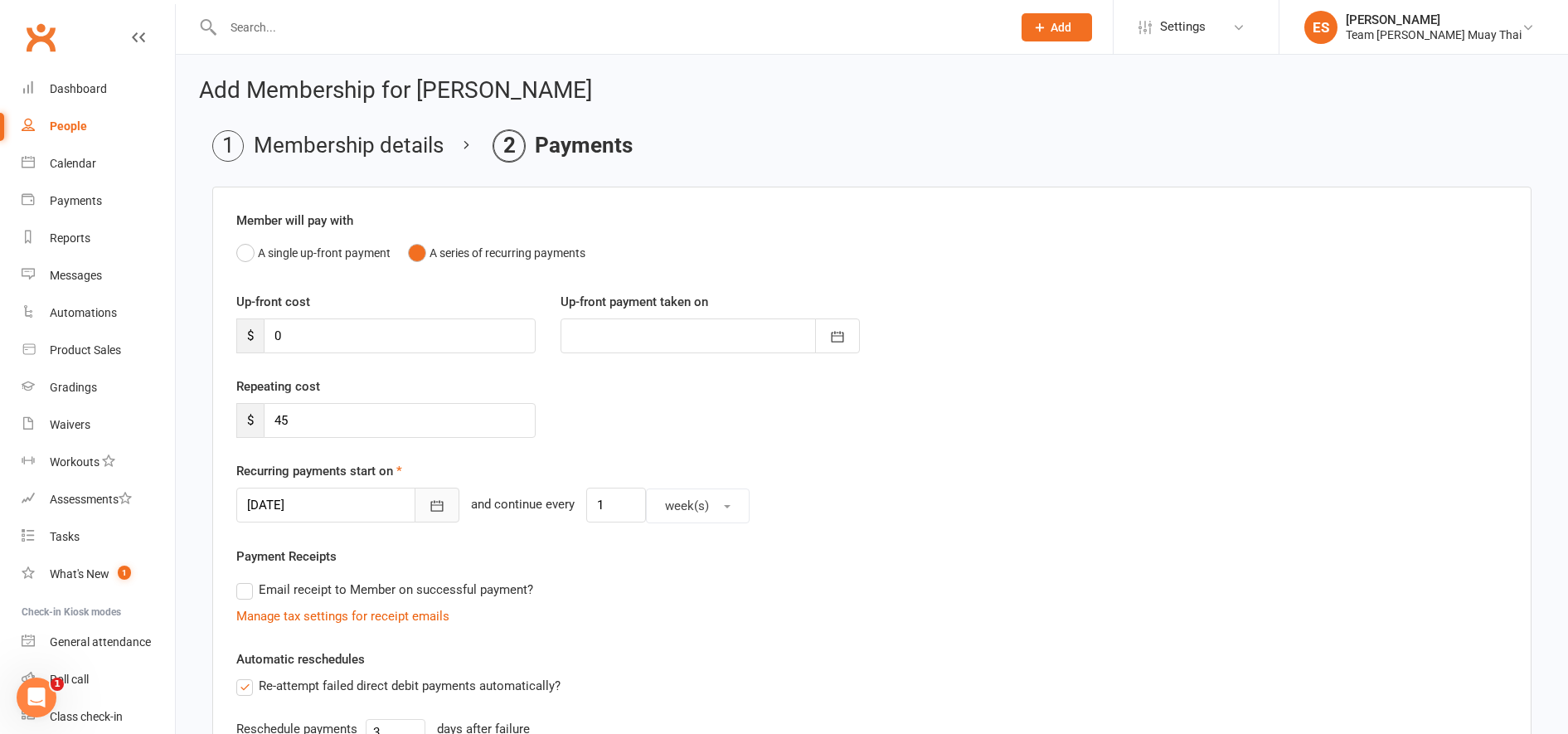
click at [431, 505] on icon "button" at bounding box center [437, 506] width 13 height 11
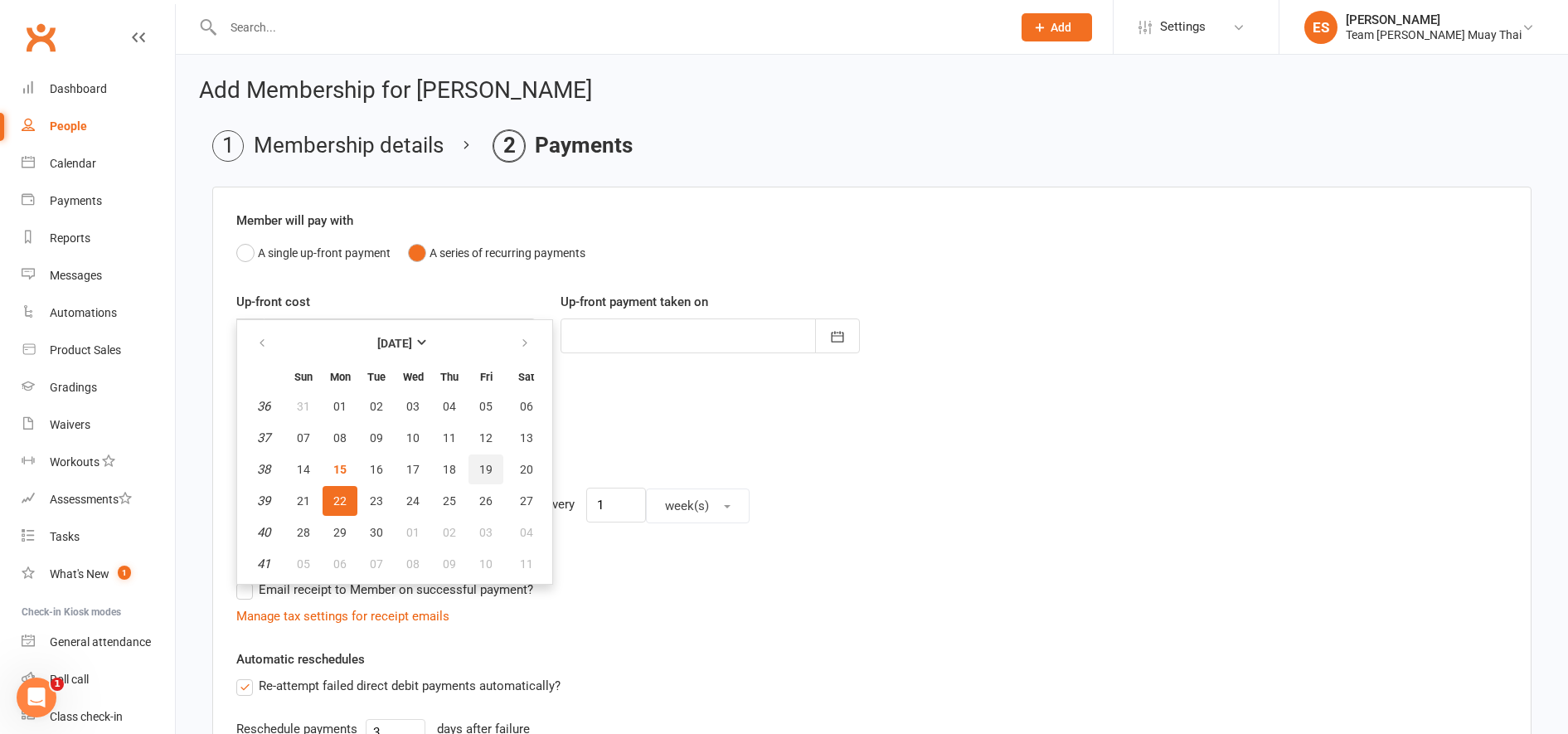
click at [493, 457] on button "19" at bounding box center [485, 469] width 35 height 30
type input "[DATE]"
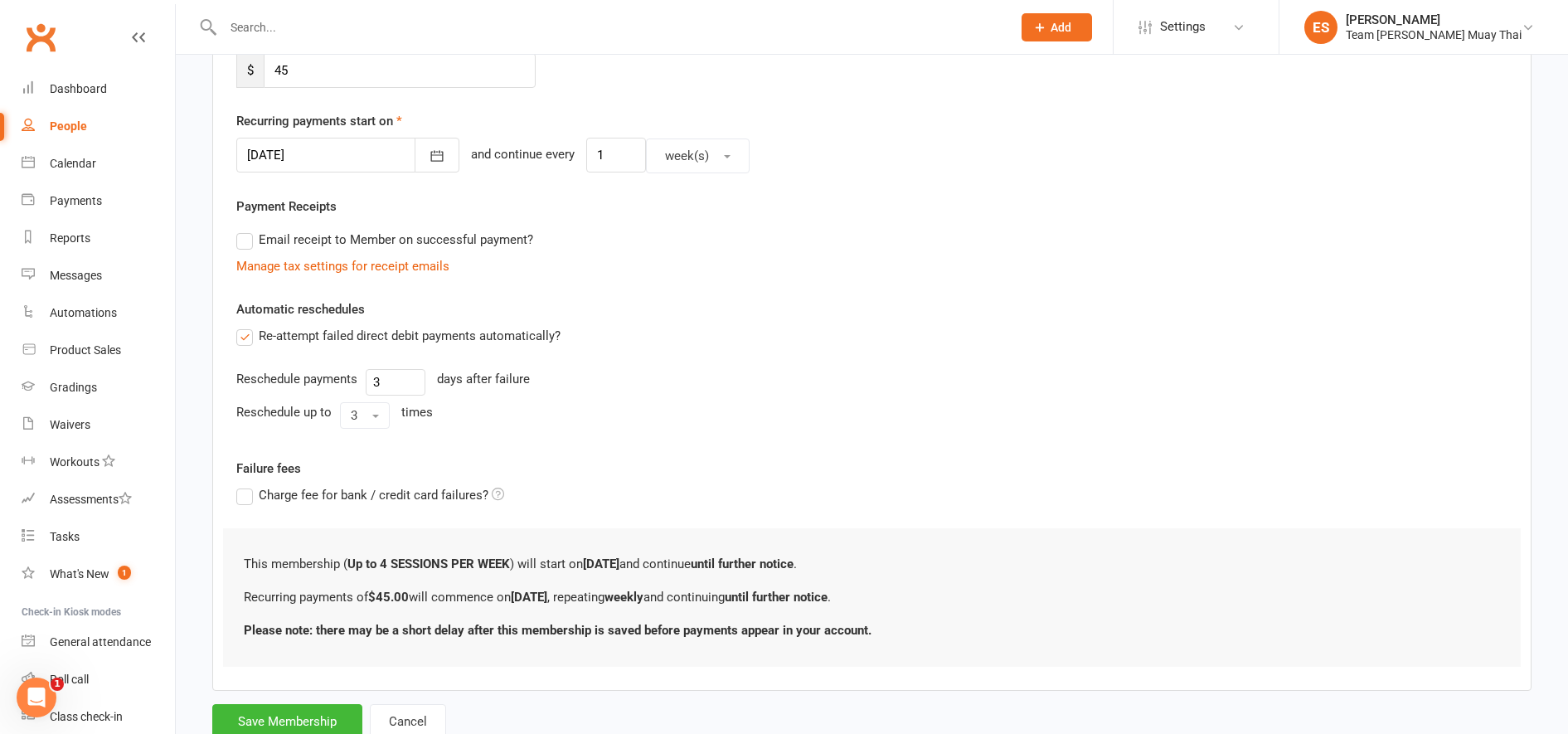
scroll to position [406, 0]
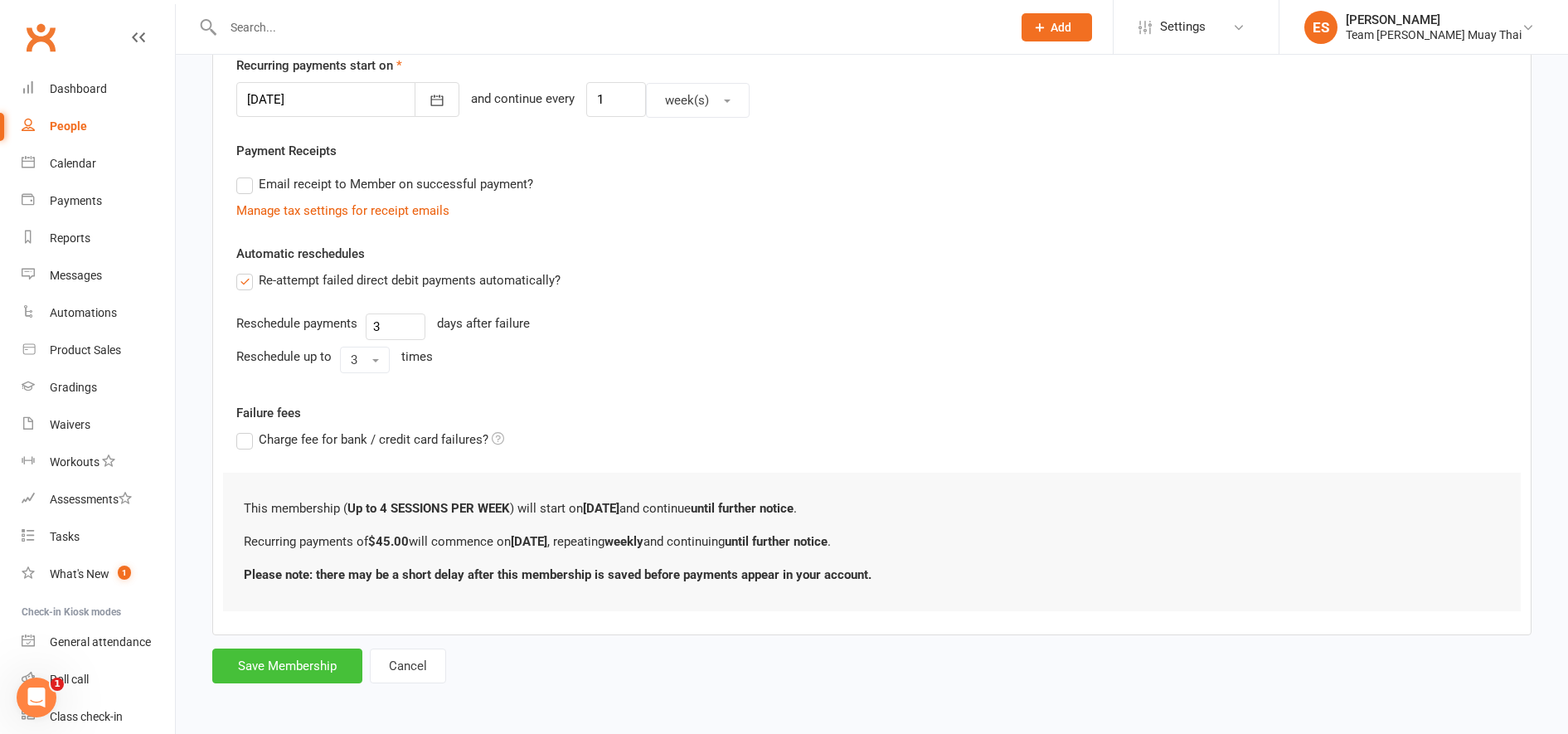
click at [326, 656] on button "Save Membership" at bounding box center [287, 666] width 150 height 35
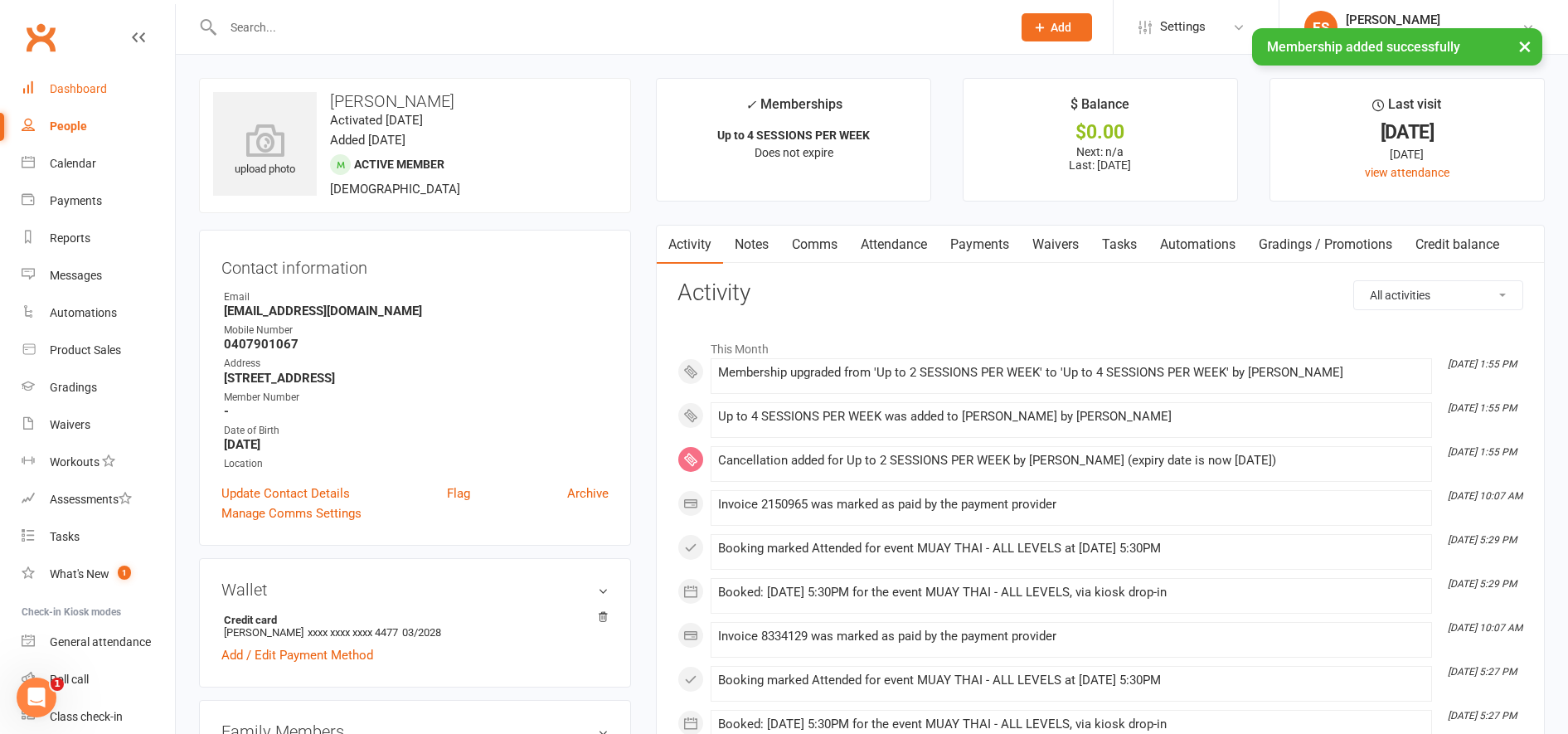
click at [100, 91] on div "Dashboard" at bounding box center [78, 88] width 58 height 13
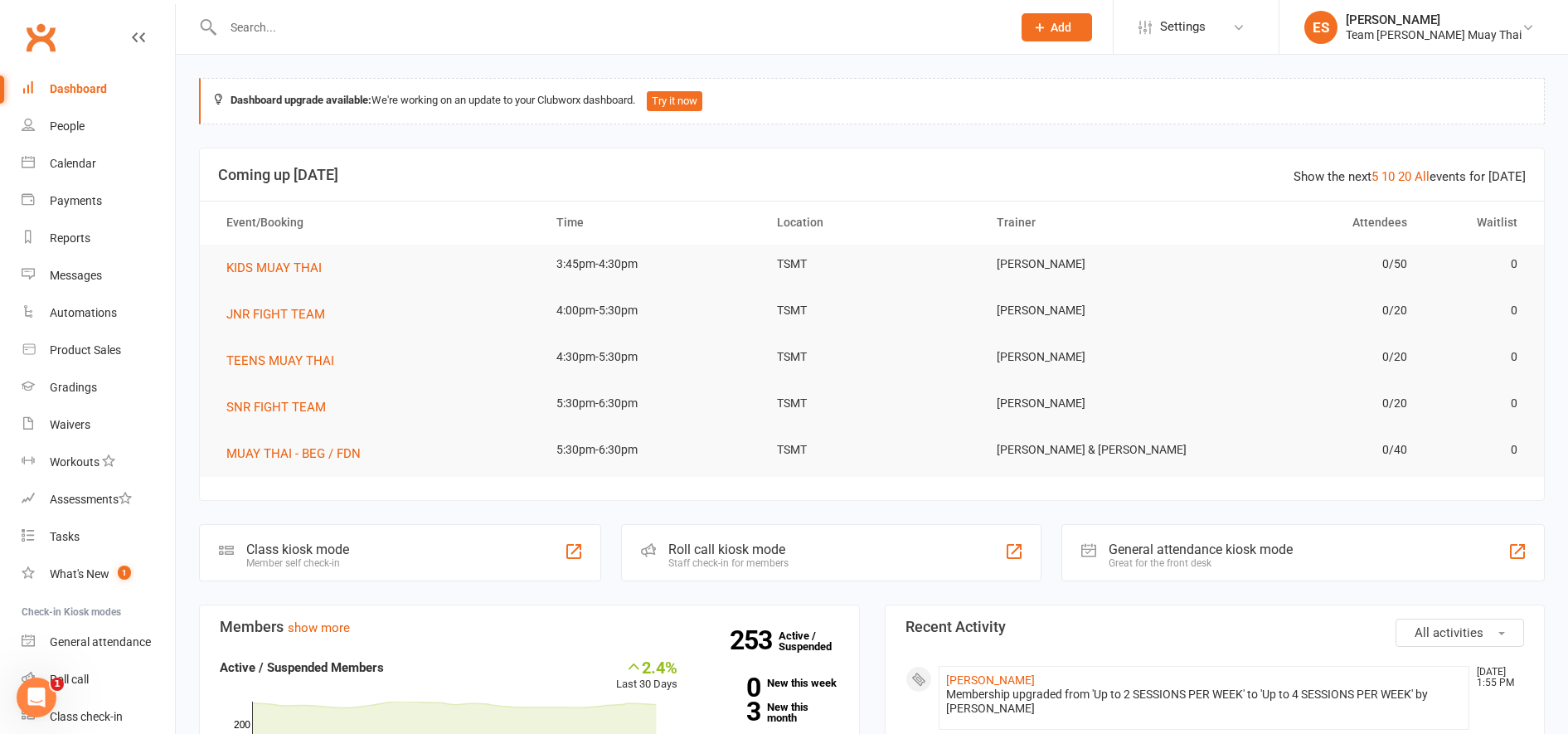
click at [597, 16] on input "text" at bounding box center [609, 27] width 782 height 23
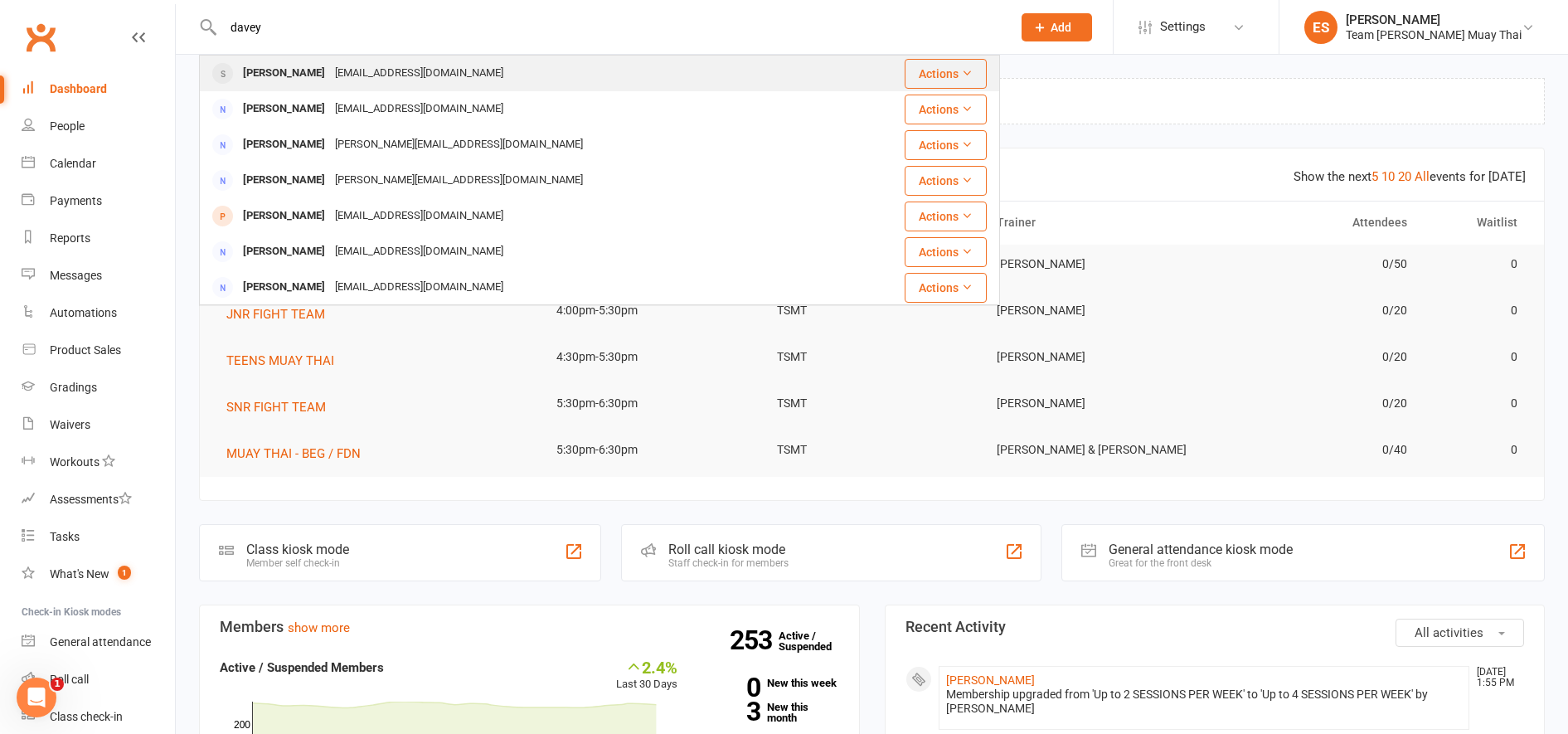
type input "davey"
click at [365, 73] on div "[EMAIL_ADDRESS][DOMAIN_NAME]" at bounding box center [420, 73] width 179 height 24
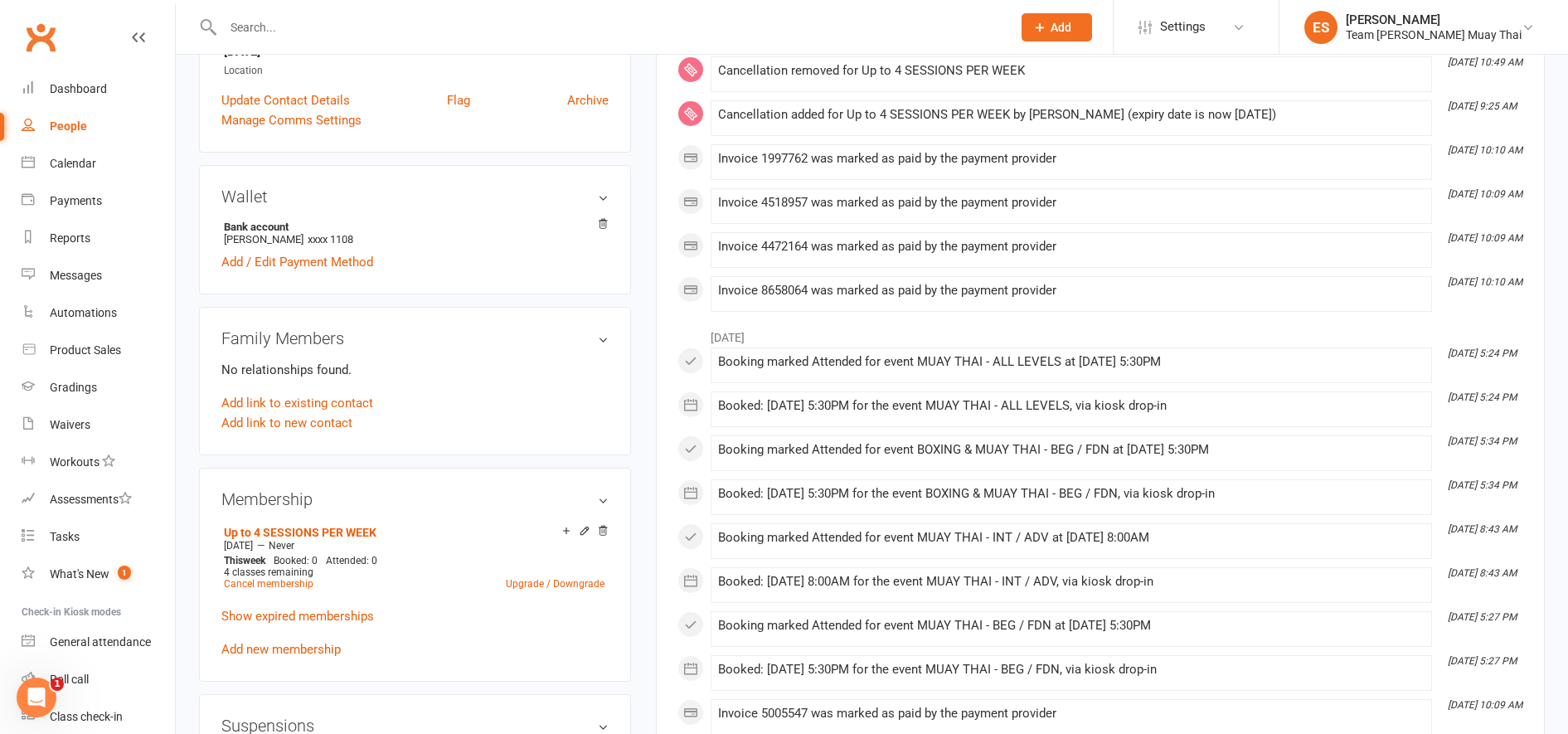
scroll to position [396, 0]
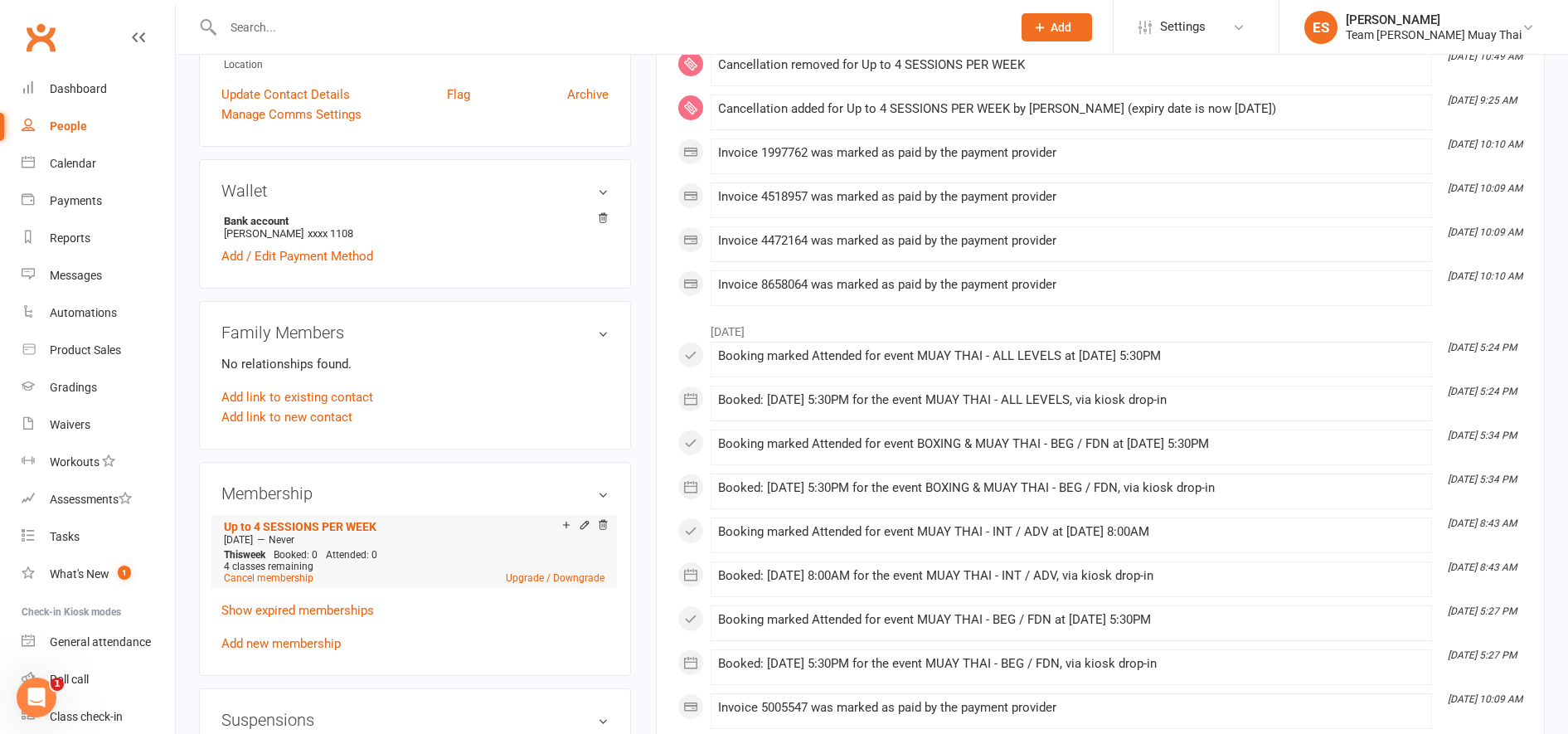
click at [514, 564] on div "4 classes remaining" at bounding box center [415, 566] width 381 height 12
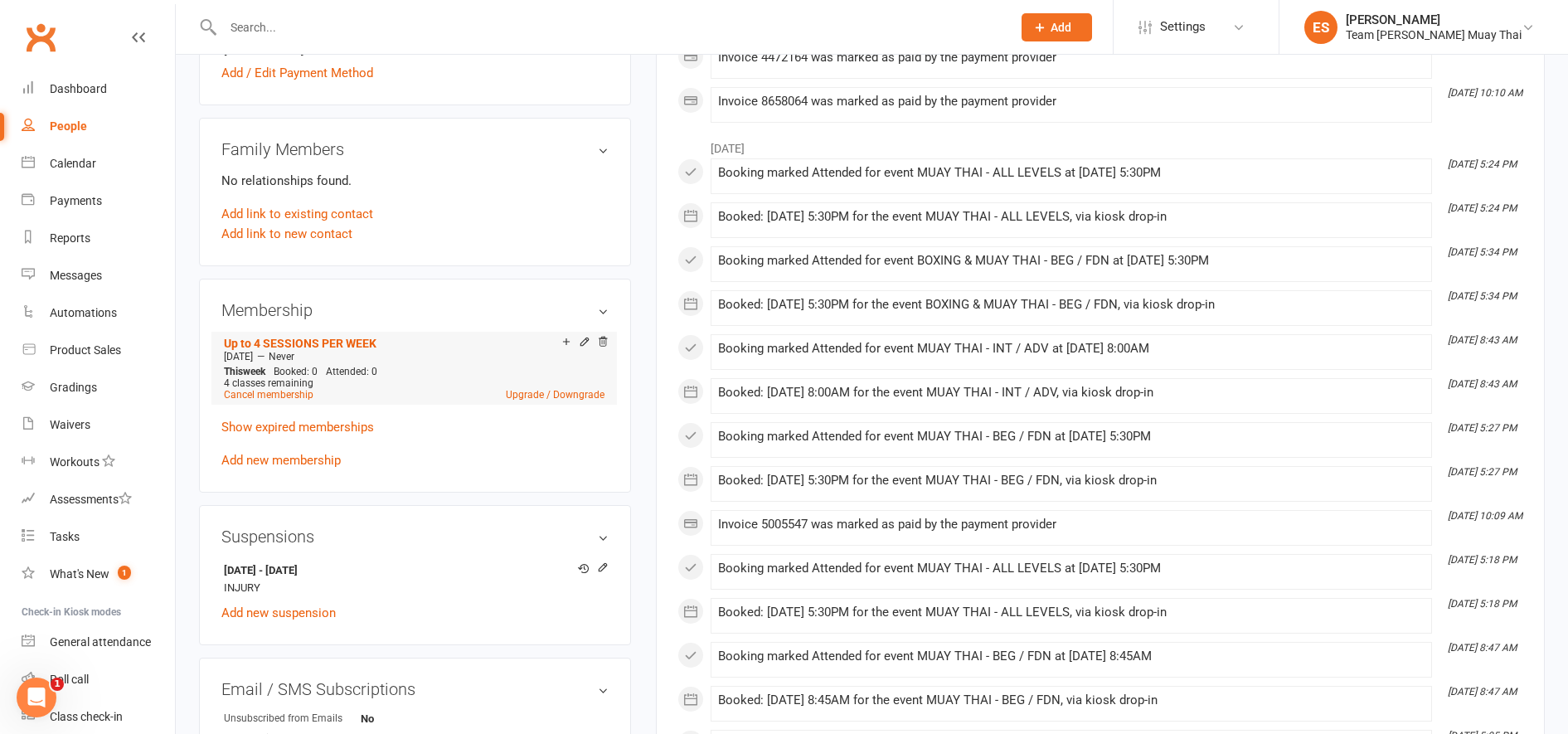
scroll to position [617, 0]
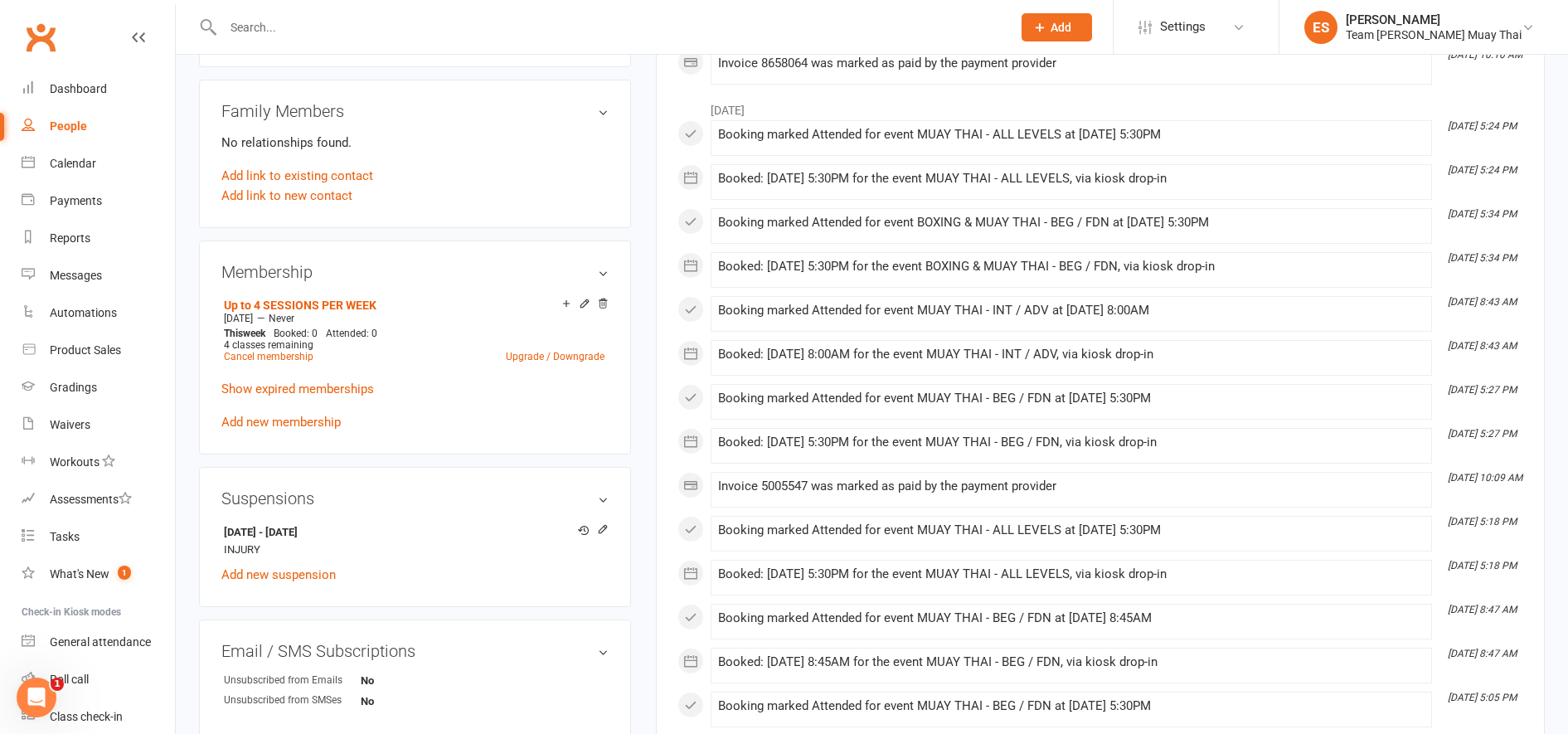
click at [601, 516] on div "Suspensions [DATE] - [DATE] INJURY Add new suspension" at bounding box center [415, 537] width 431 height 140
click at [597, 529] on icon at bounding box center [603, 529] width 12 height 12
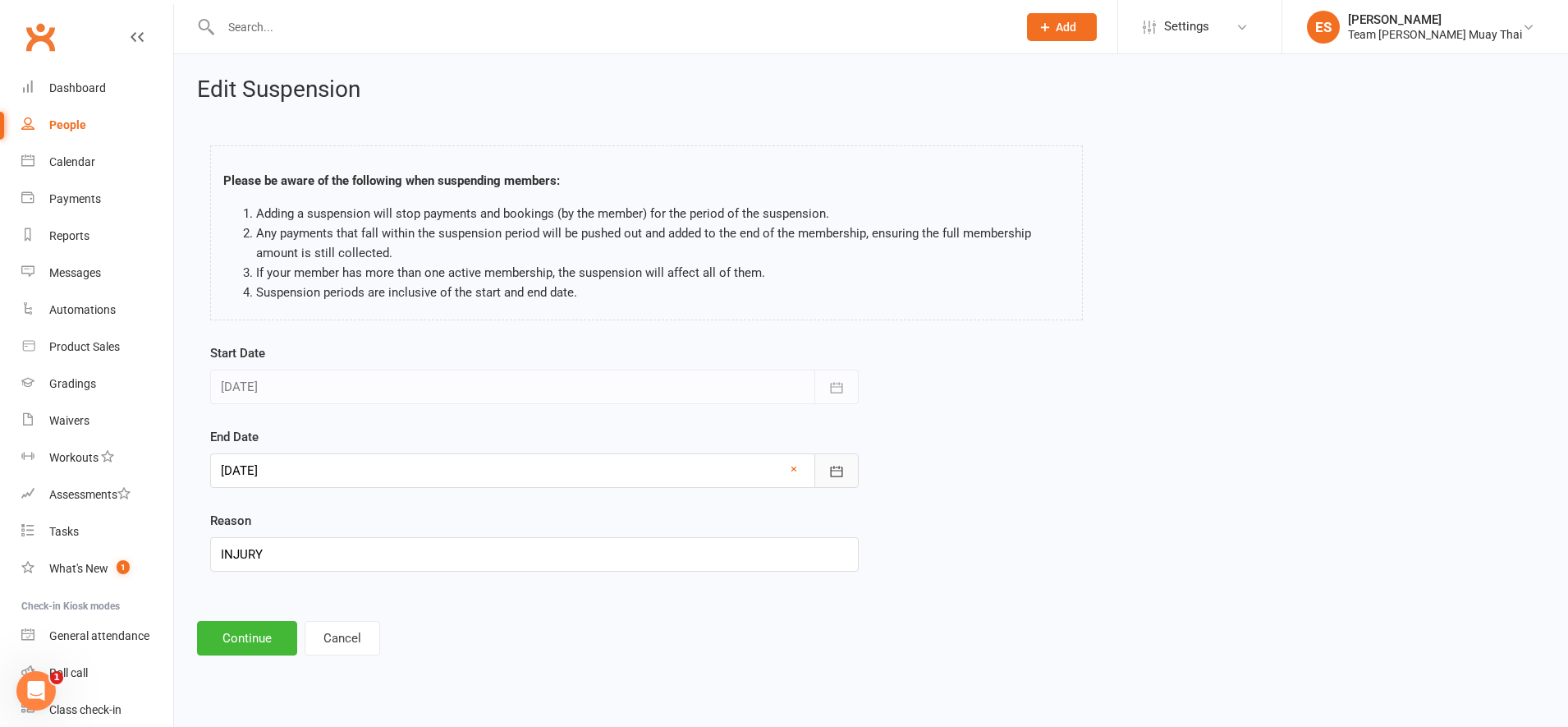
click at [838, 461] on button "button" at bounding box center [836, 470] width 44 height 34
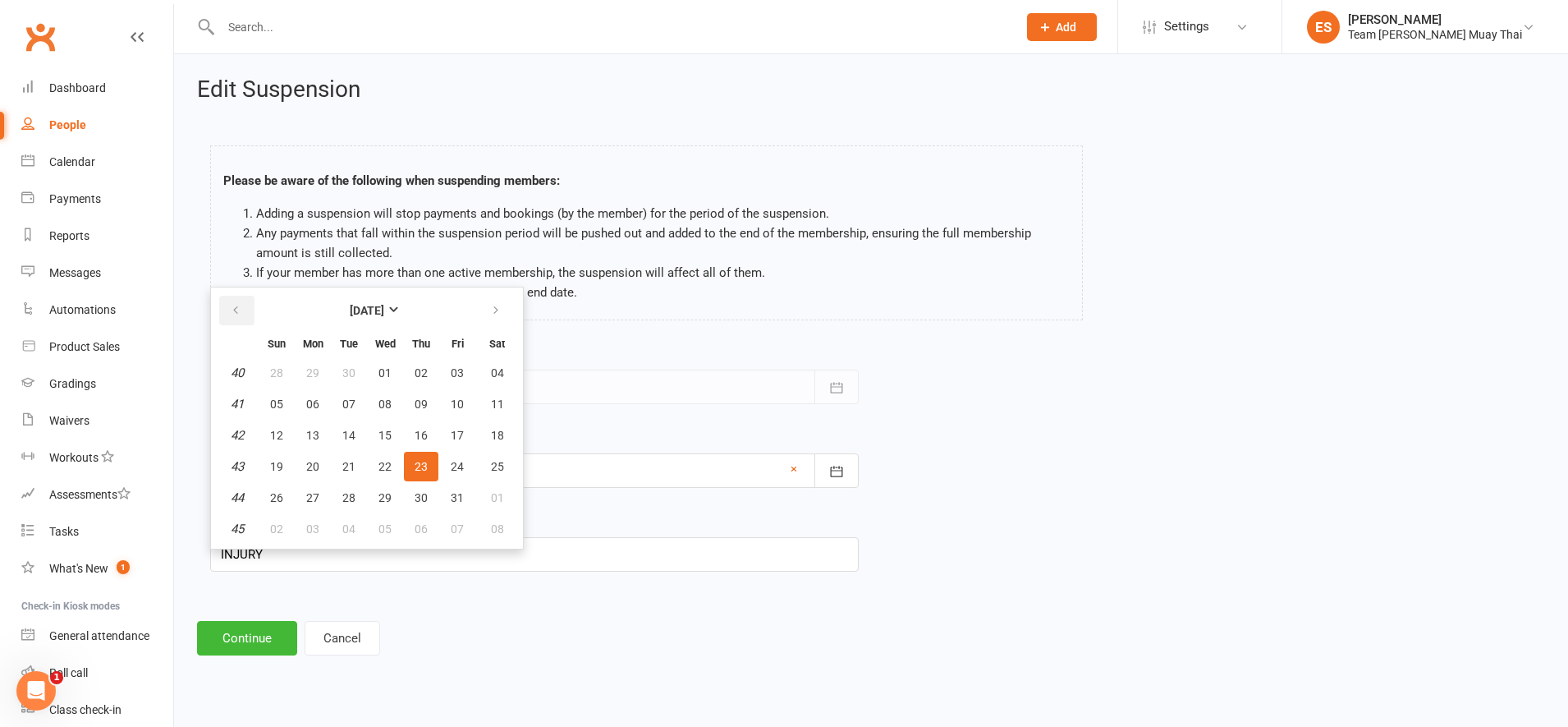
click at [241, 312] on icon "button" at bounding box center [236, 309] width 12 height 13
click at [273, 430] on span "14" at bounding box center [276, 434] width 13 height 13
type input "[DATE]"
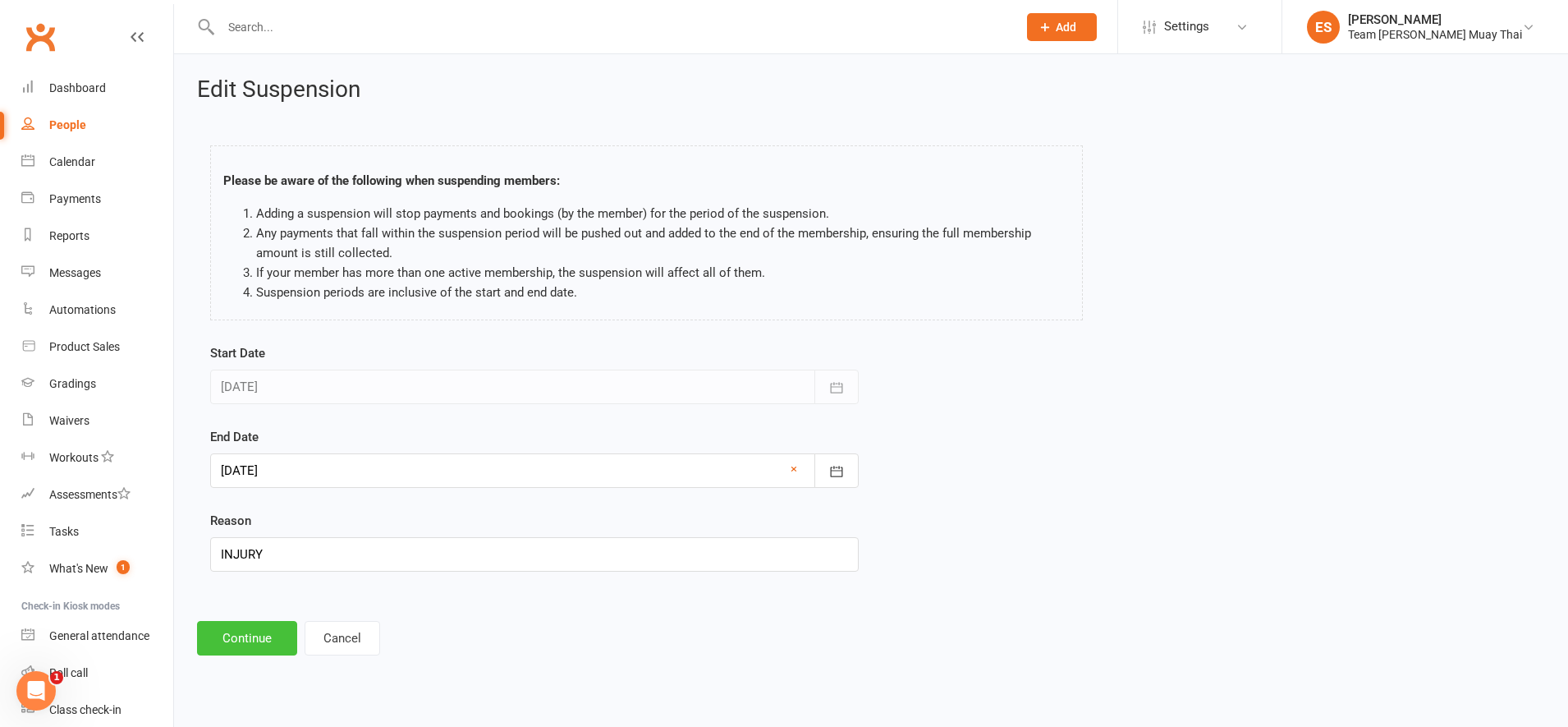
click at [254, 635] on button "Continue" at bounding box center [247, 638] width 100 height 34
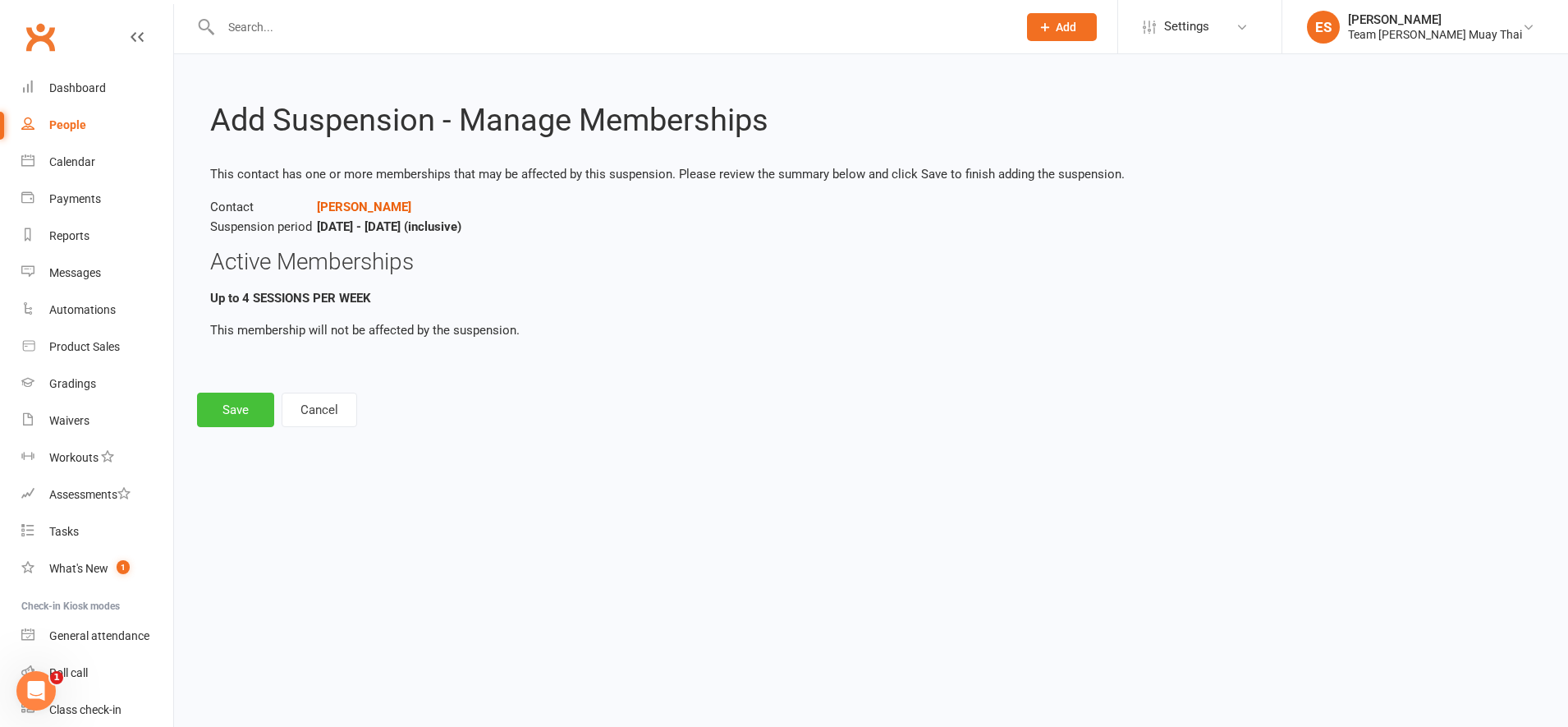
click at [221, 419] on button "Save" at bounding box center [236, 410] width 78 height 34
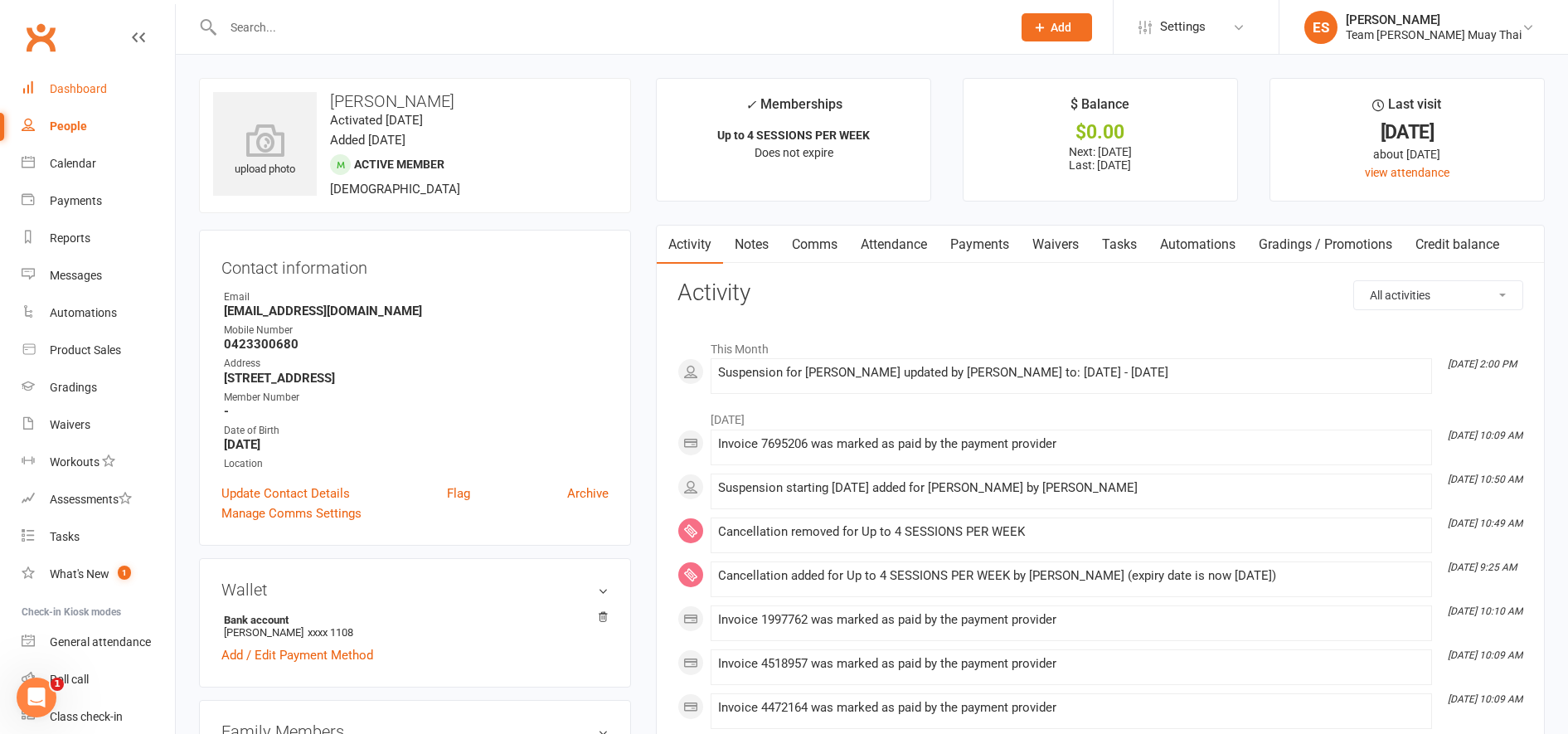
click at [83, 93] on div "Dashboard" at bounding box center [78, 88] width 58 height 13
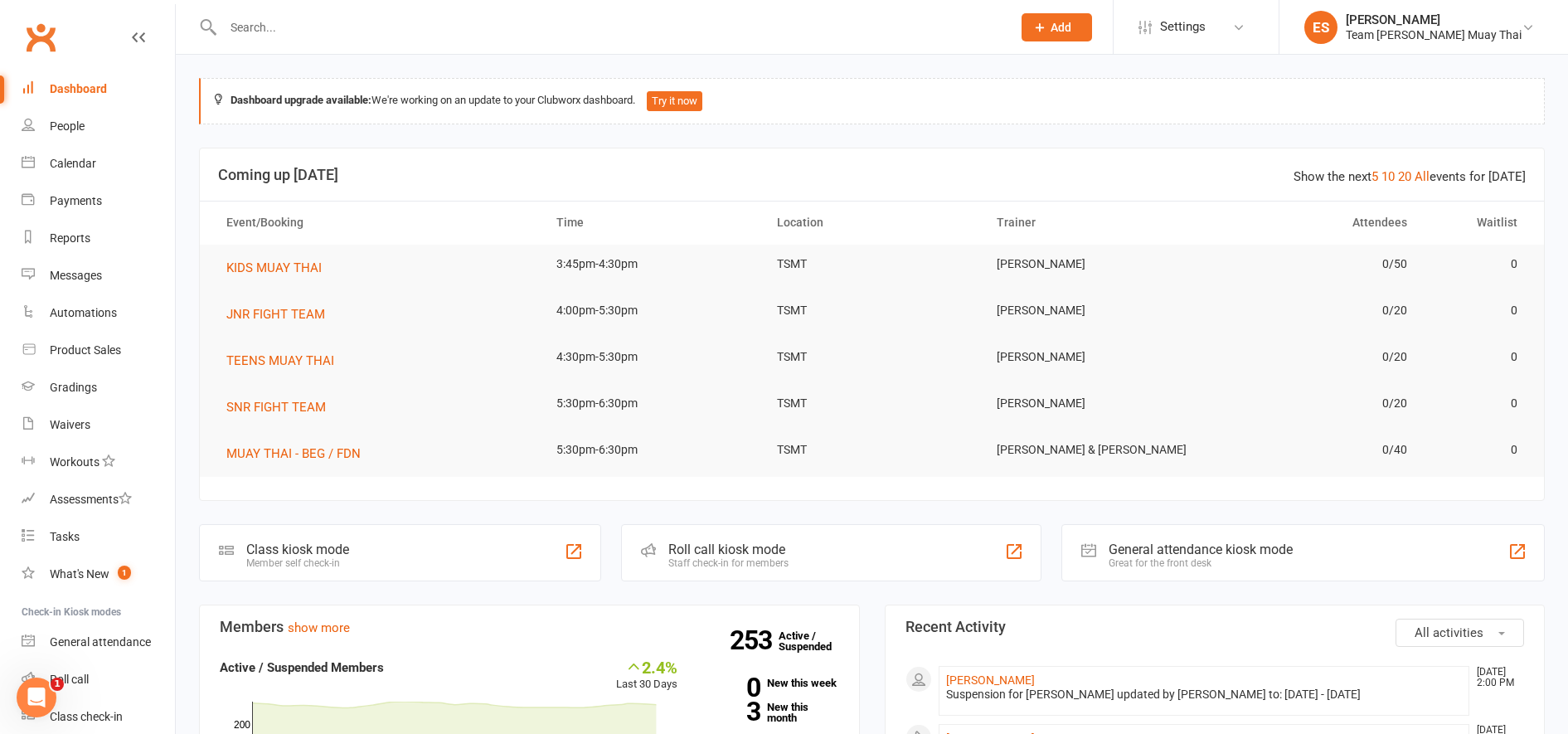
click at [409, 32] on input "text" at bounding box center [609, 27] width 782 height 23
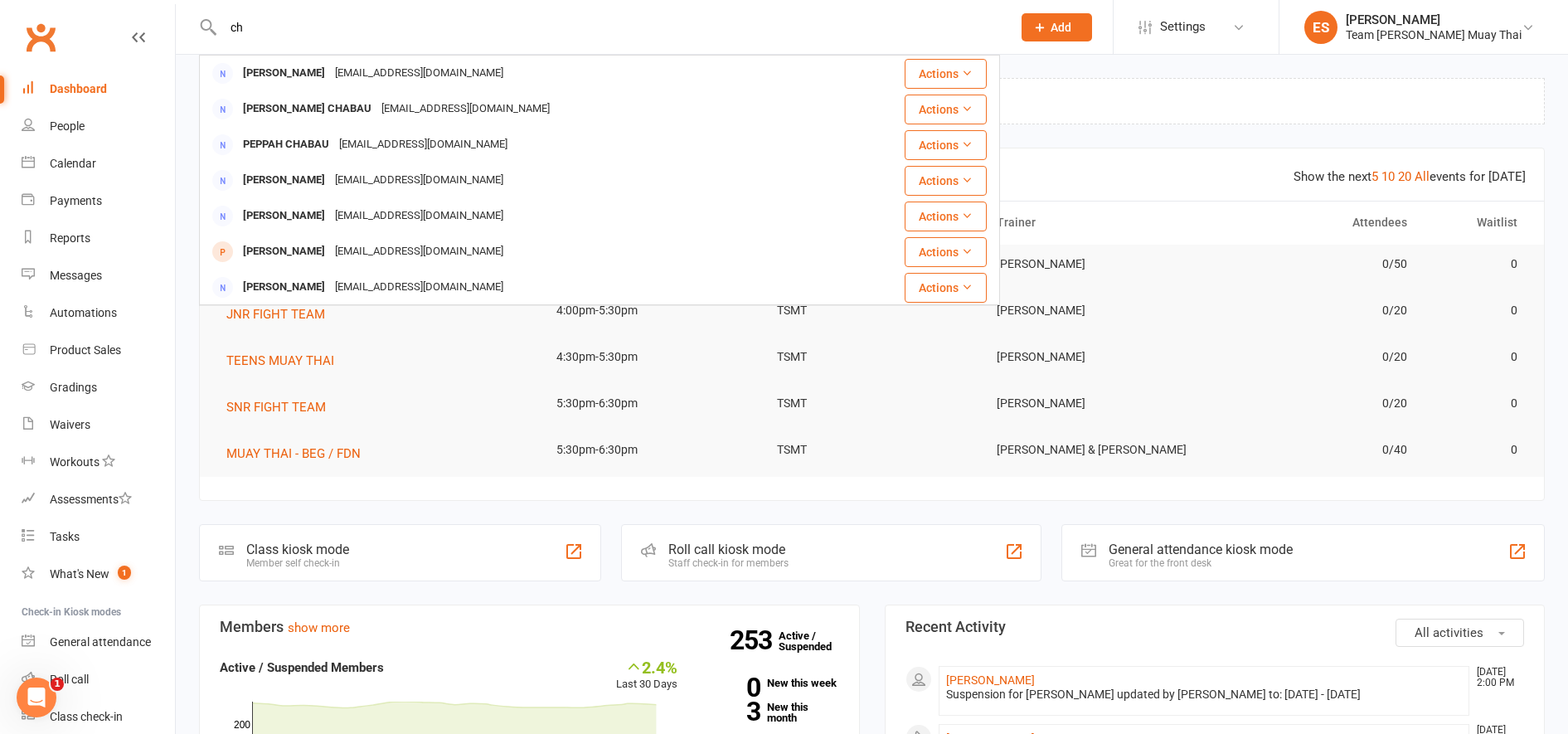
type input "c"
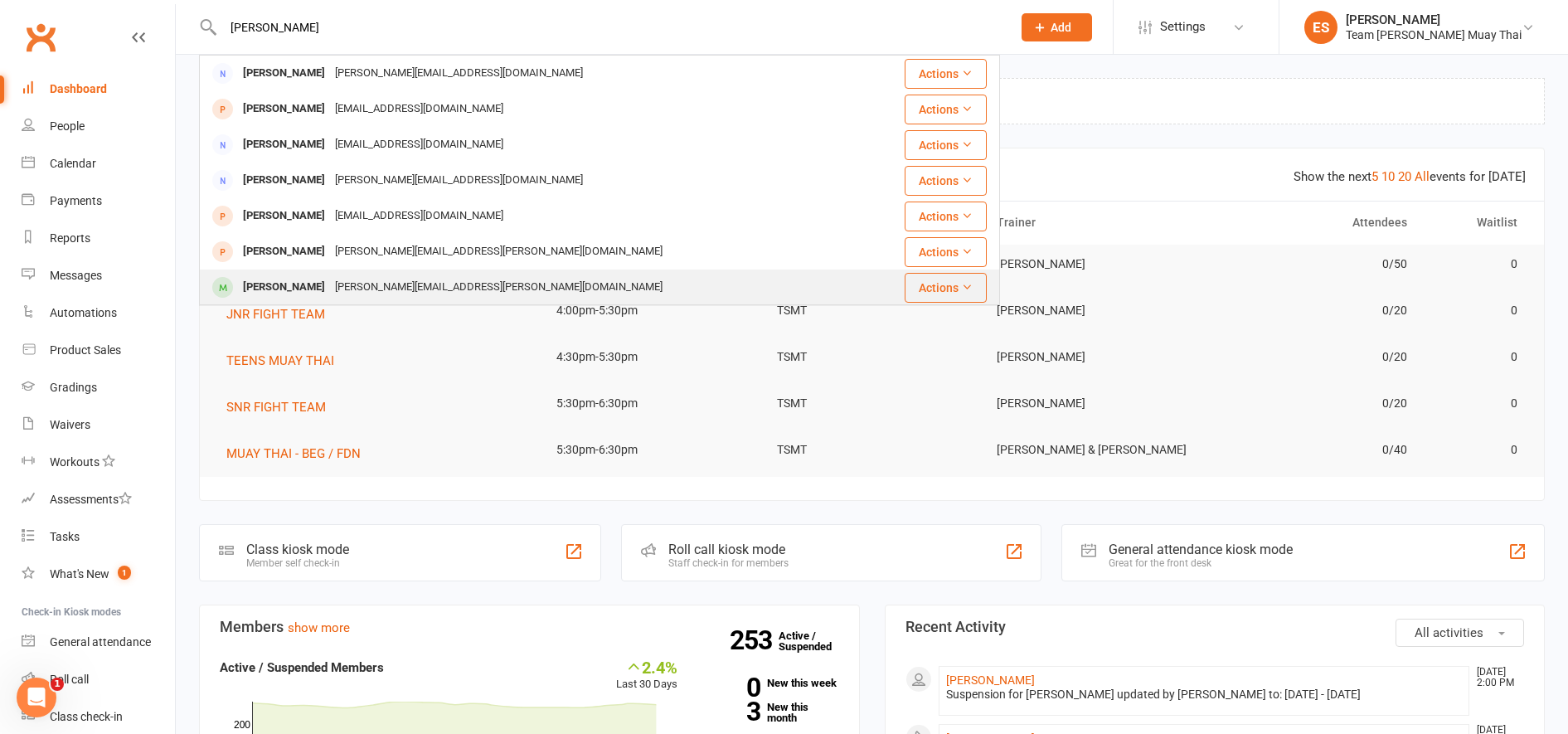
type input "[PERSON_NAME]"
click at [270, 287] on div "[PERSON_NAME]" at bounding box center [284, 288] width 92 height 24
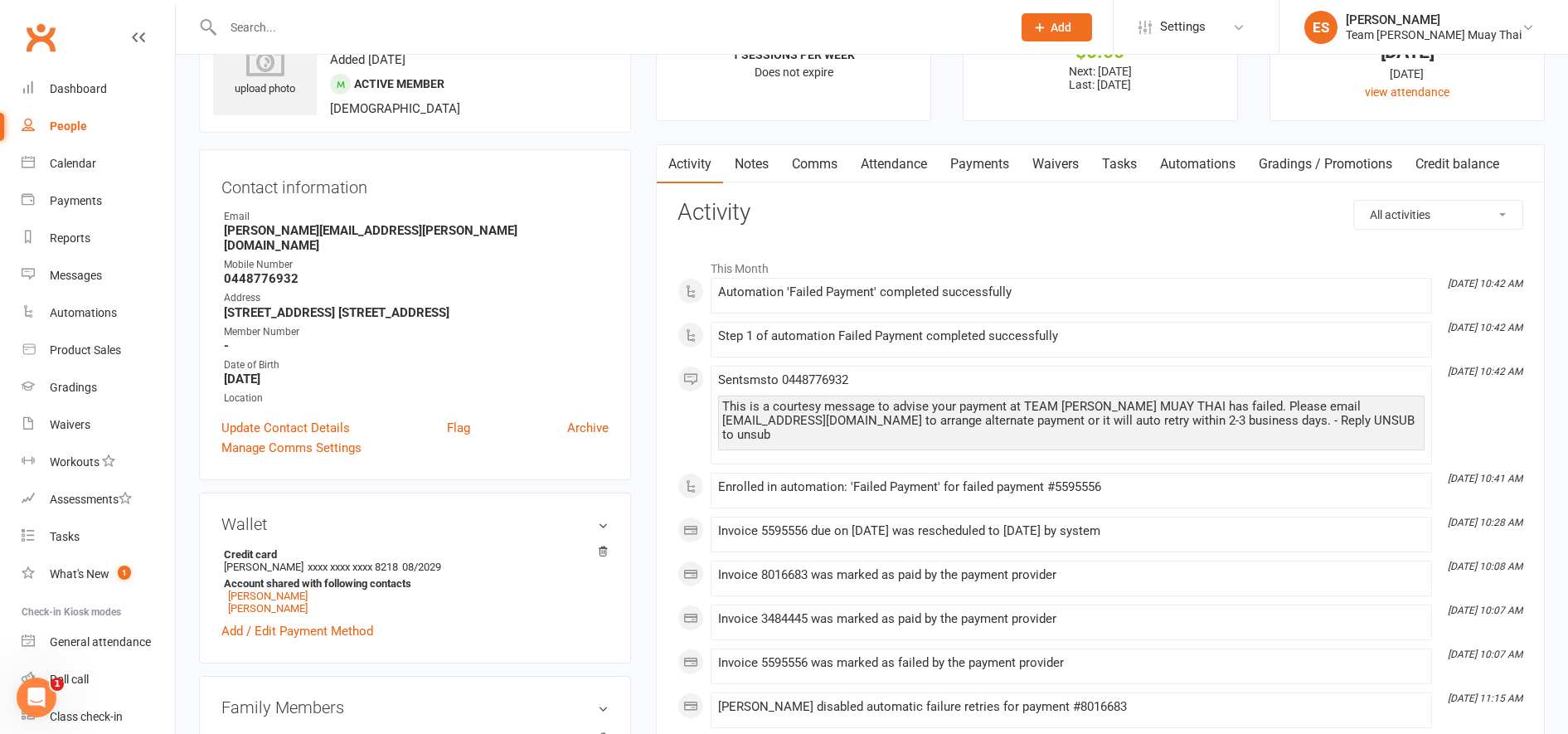
scroll to position [83, 0]
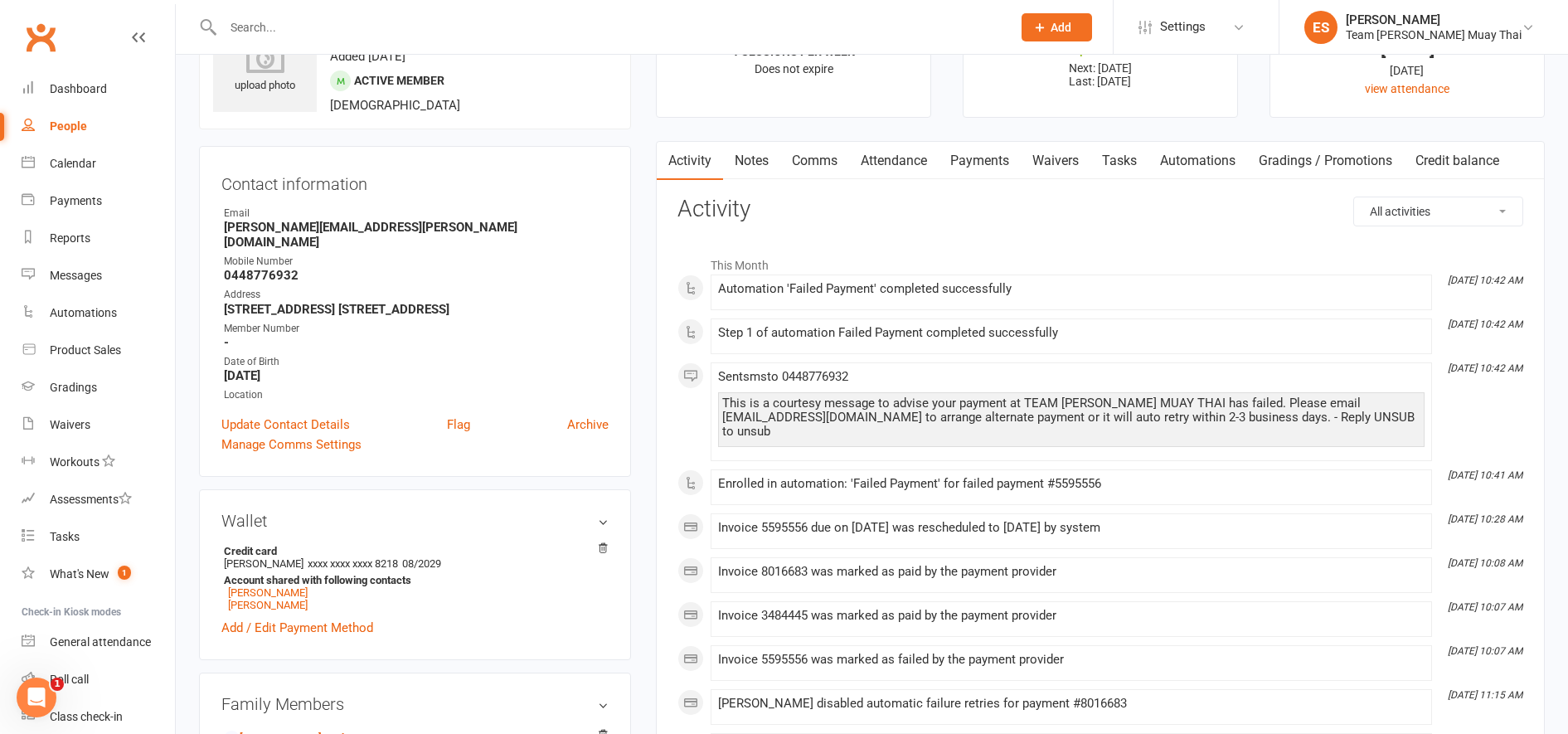
click at [983, 163] on link "Payments" at bounding box center [979, 161] width 82 height 38
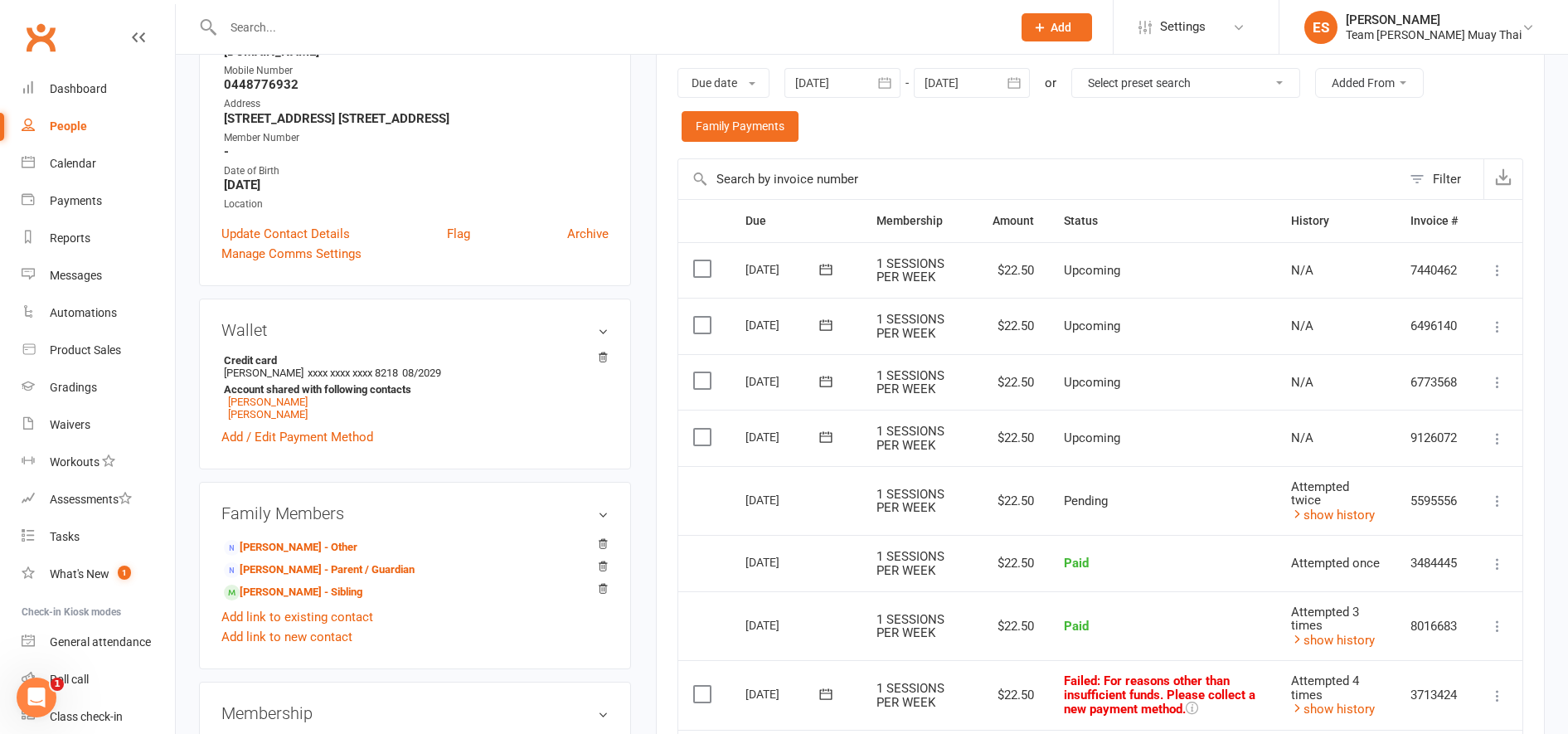
scroll to position [276, 0]
click at [1362, 513] on link "show history" at bounding box center [1332, 513] width 83 height 15
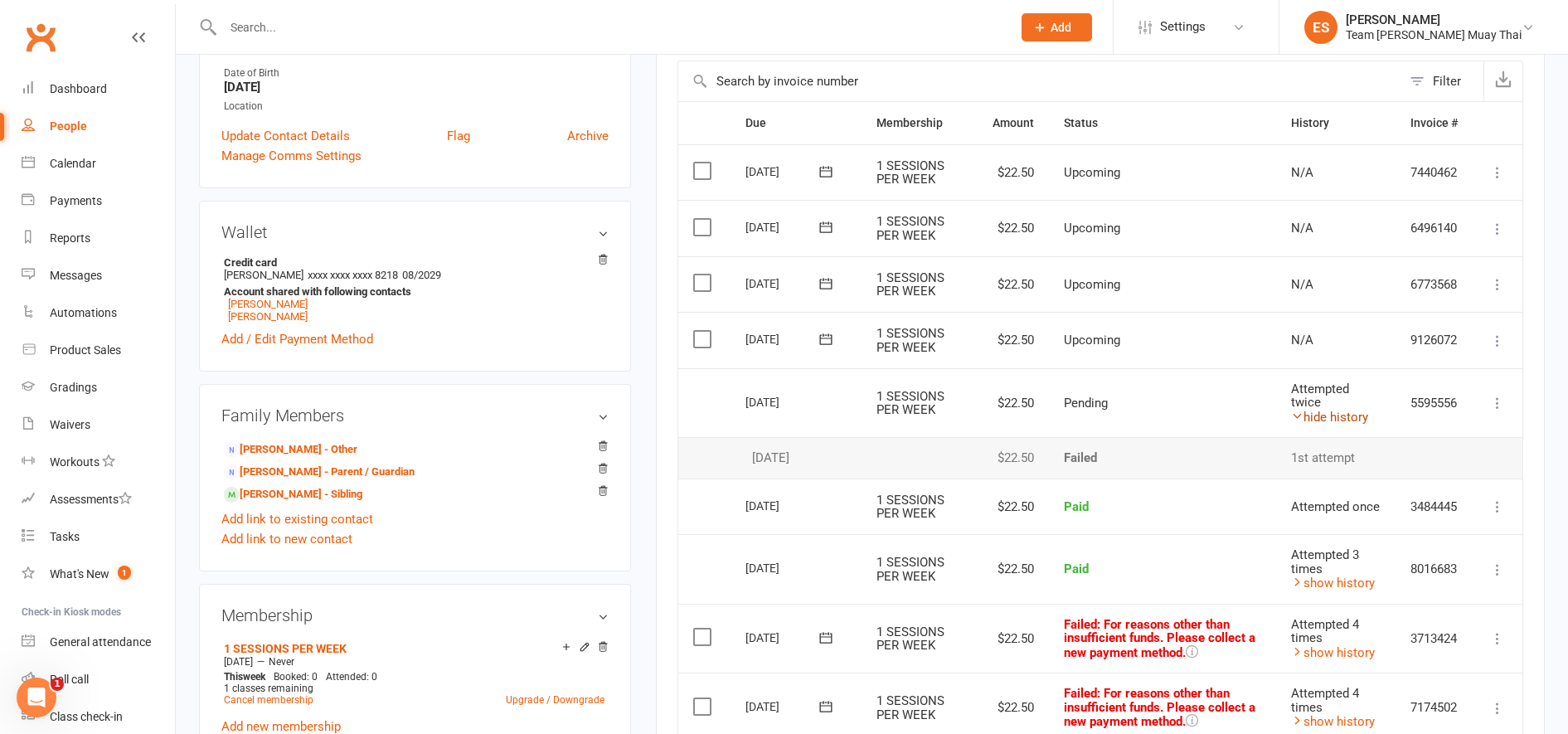
scroll to position [371, 0]
click at [291, 321] on link "[PERSON_NAME]" at bounding box center [268, 316] width 79 height 13
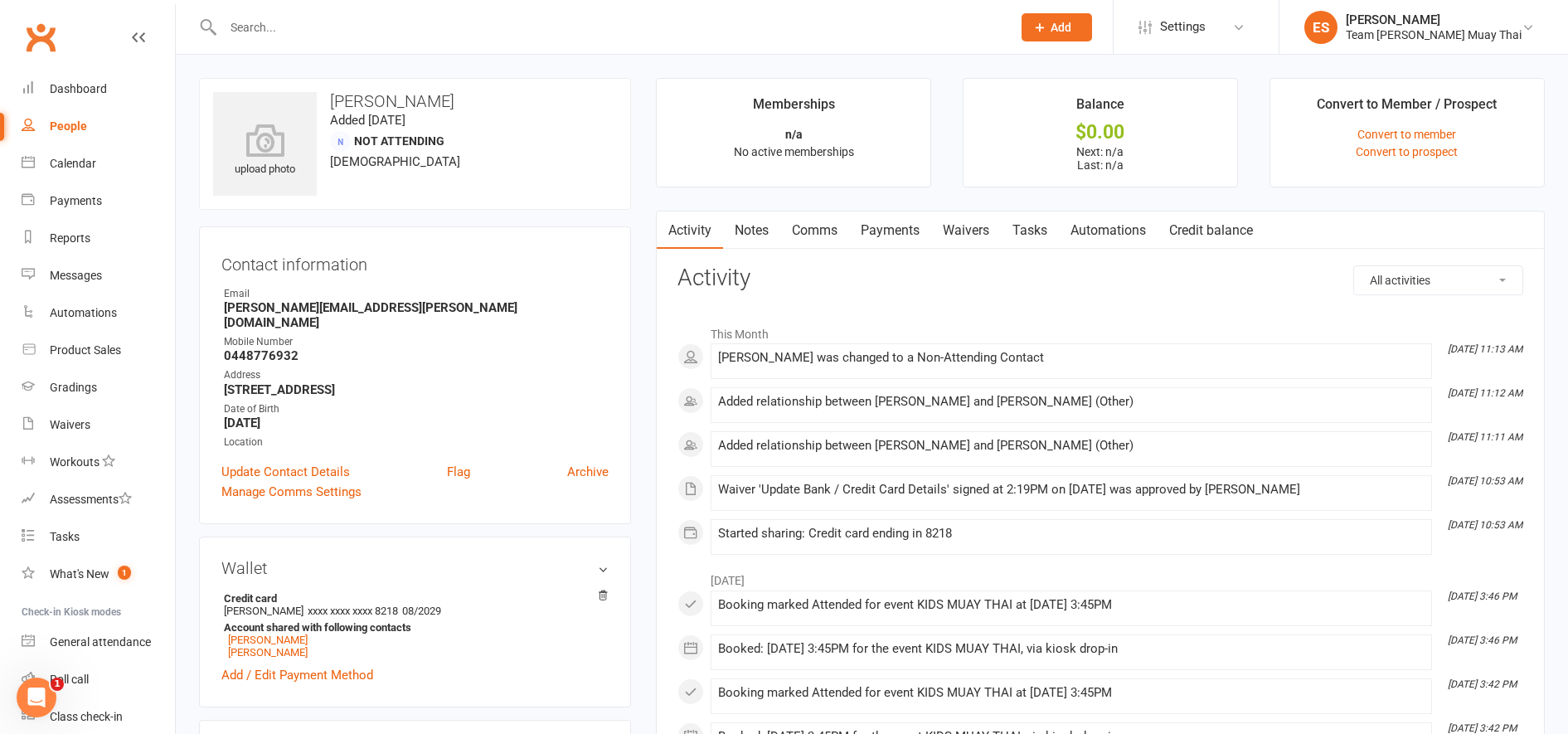
click at [921, 221] on link "Payments" at bounding box center [890, 230] width 82 height 38
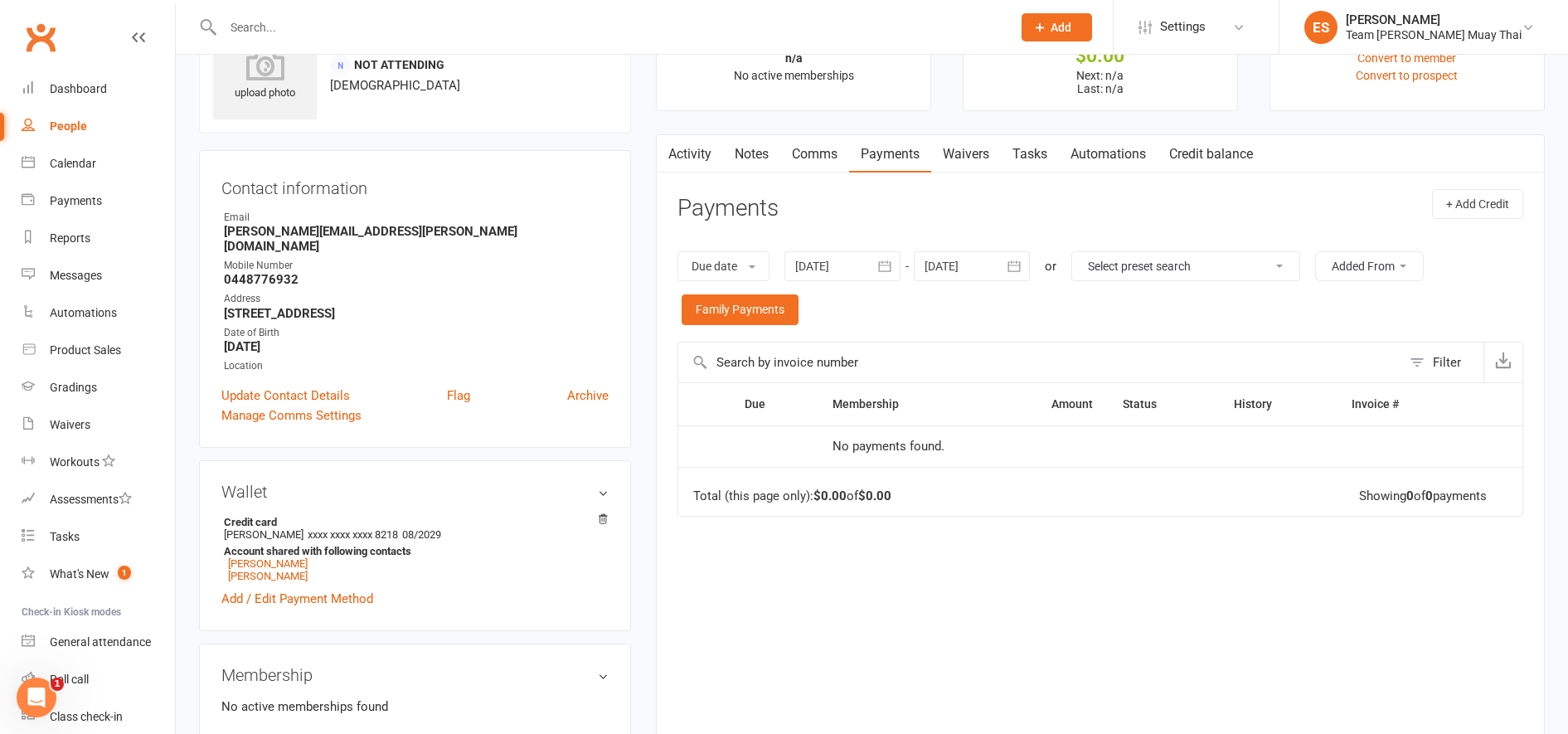
scroll to position [124, 0]
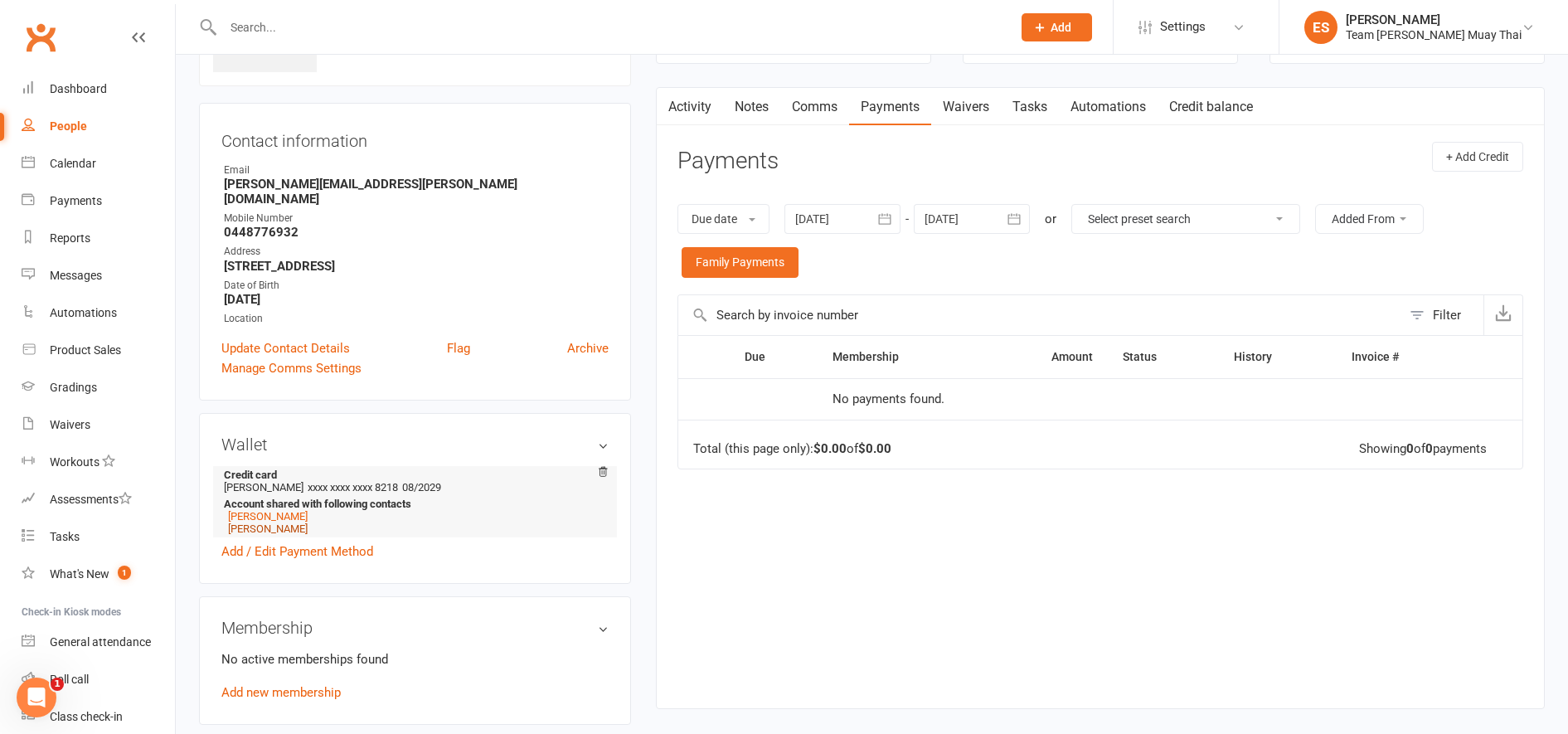
click at [281, 523] on link "[PERSON_NAME]" at bounding box center [268, 529] width 79 height 13
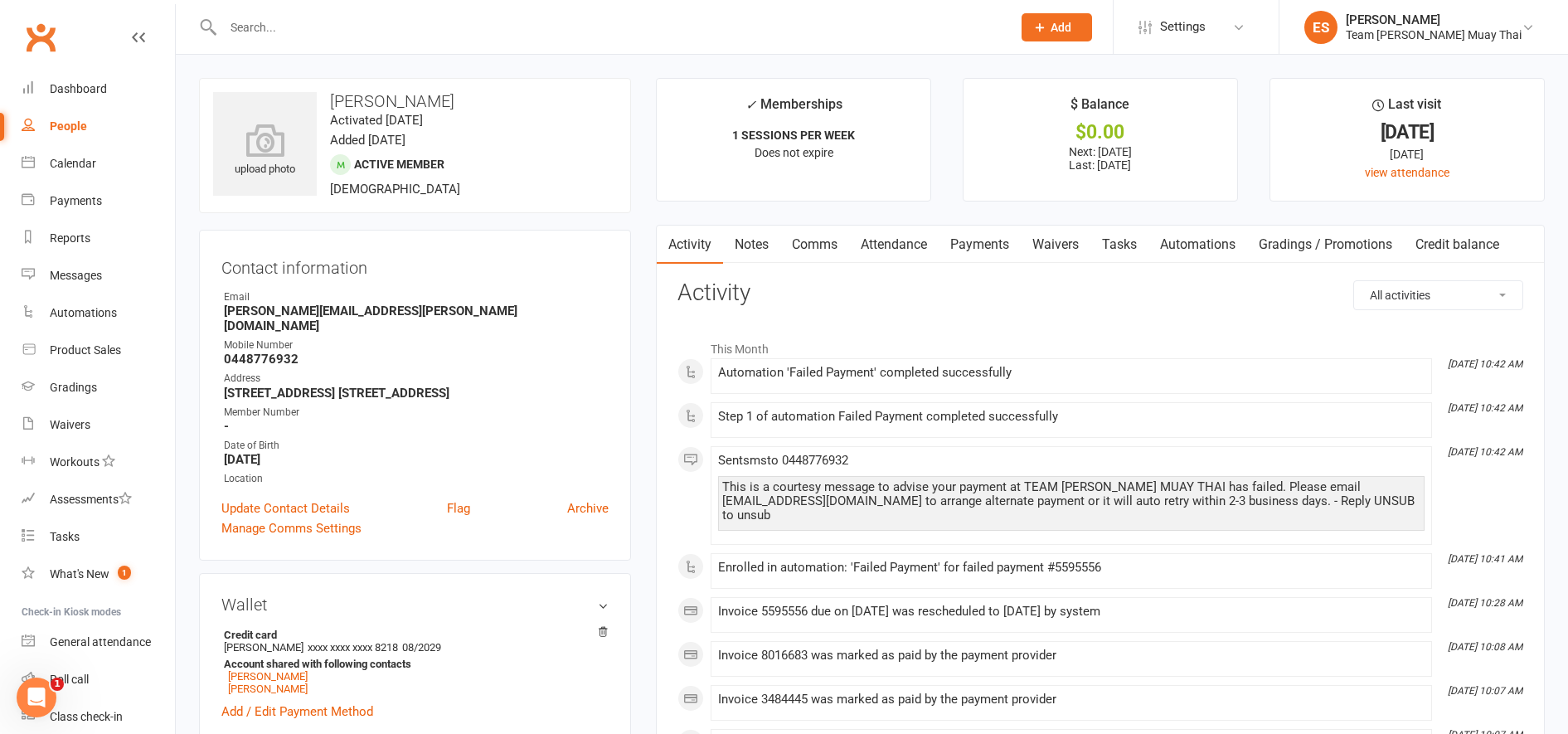
click at [1008, 247] on link "Payments" at bounding box center [979, 244] width 82 height 38
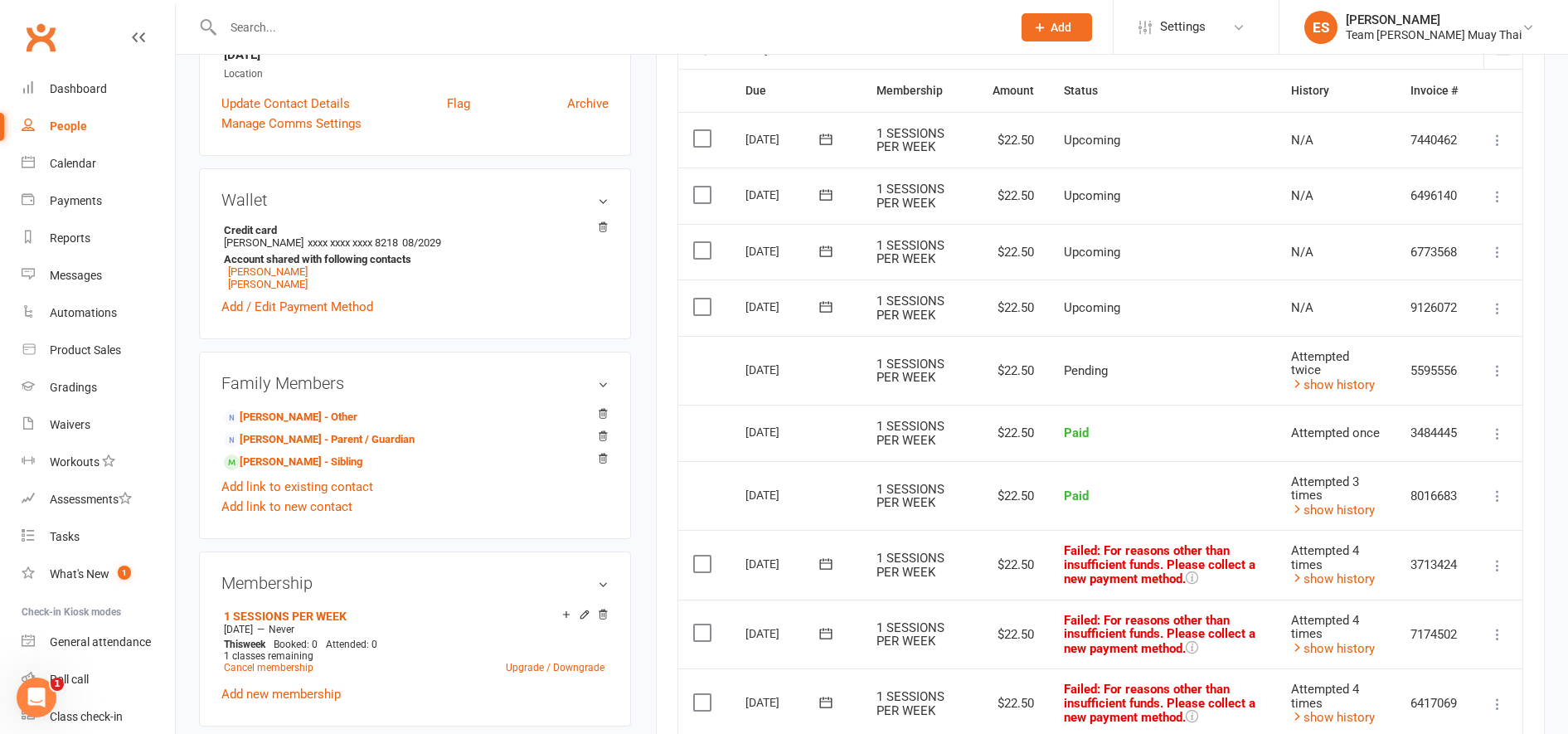
scroll to position [410, 0]
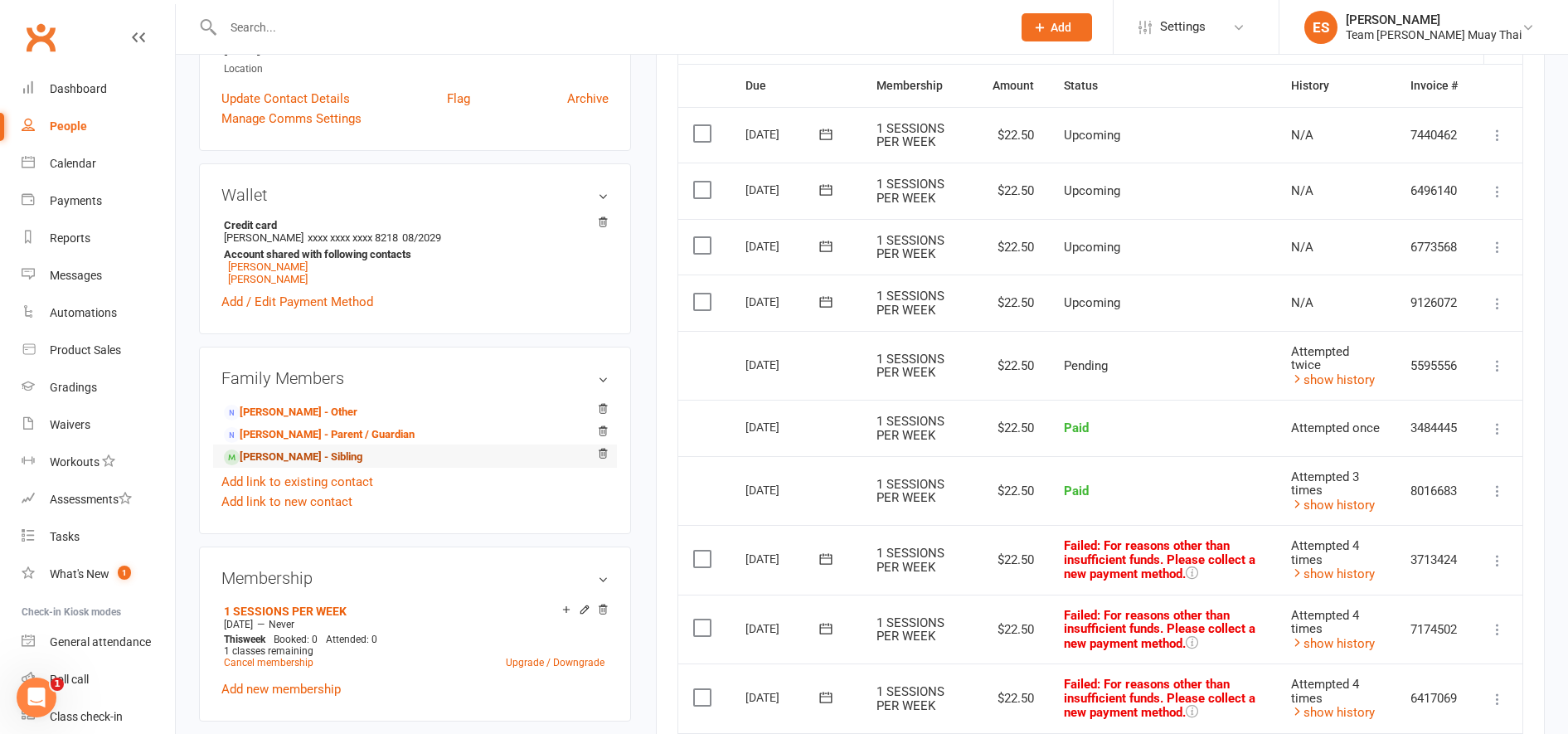
click at [310, 454] on link "[PERSON_NAME] - Sibling" at bounding box center [294, 457] width 139 height 18
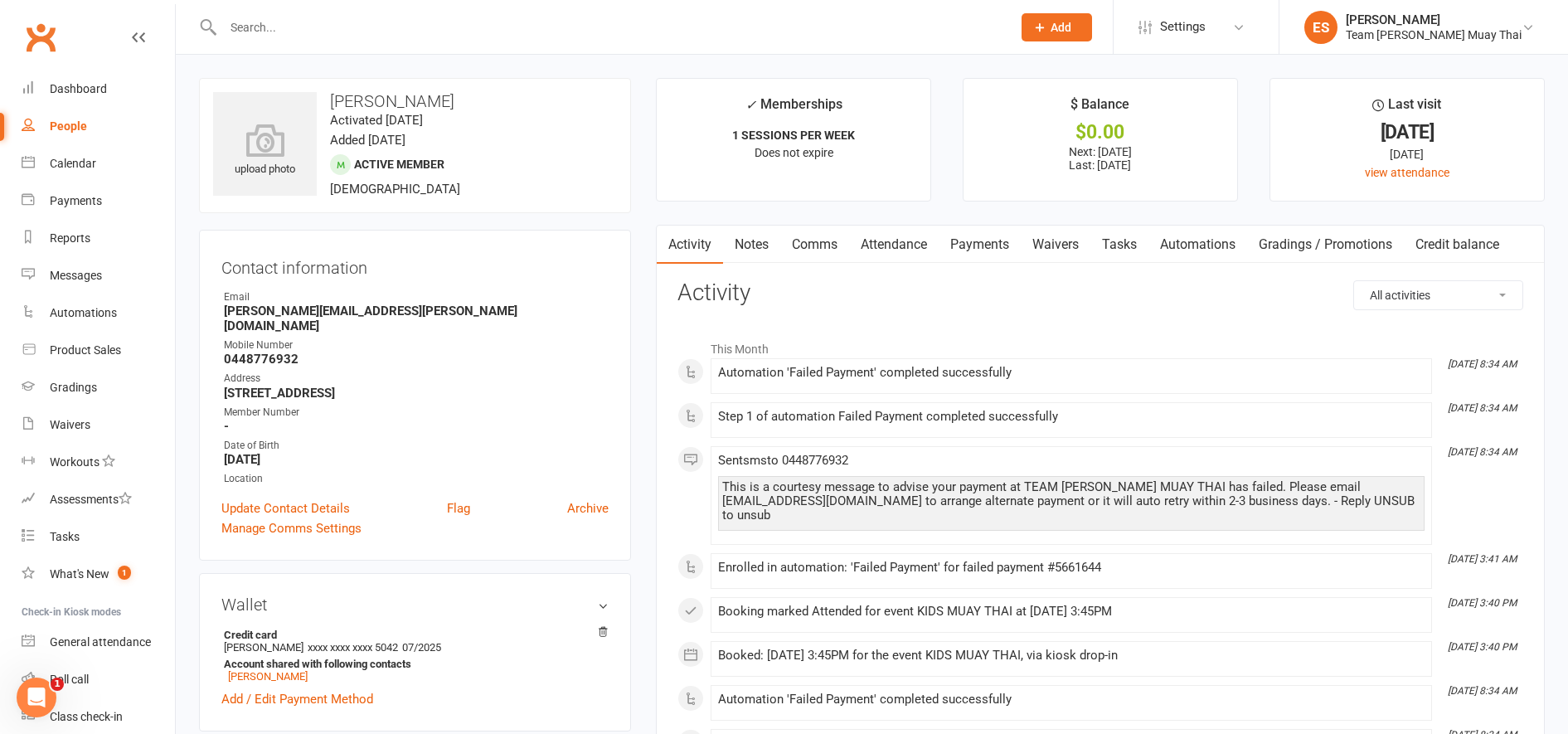
click at [992, 230] on link "Payments" at bounding box center [979, 244] width 82 height 38
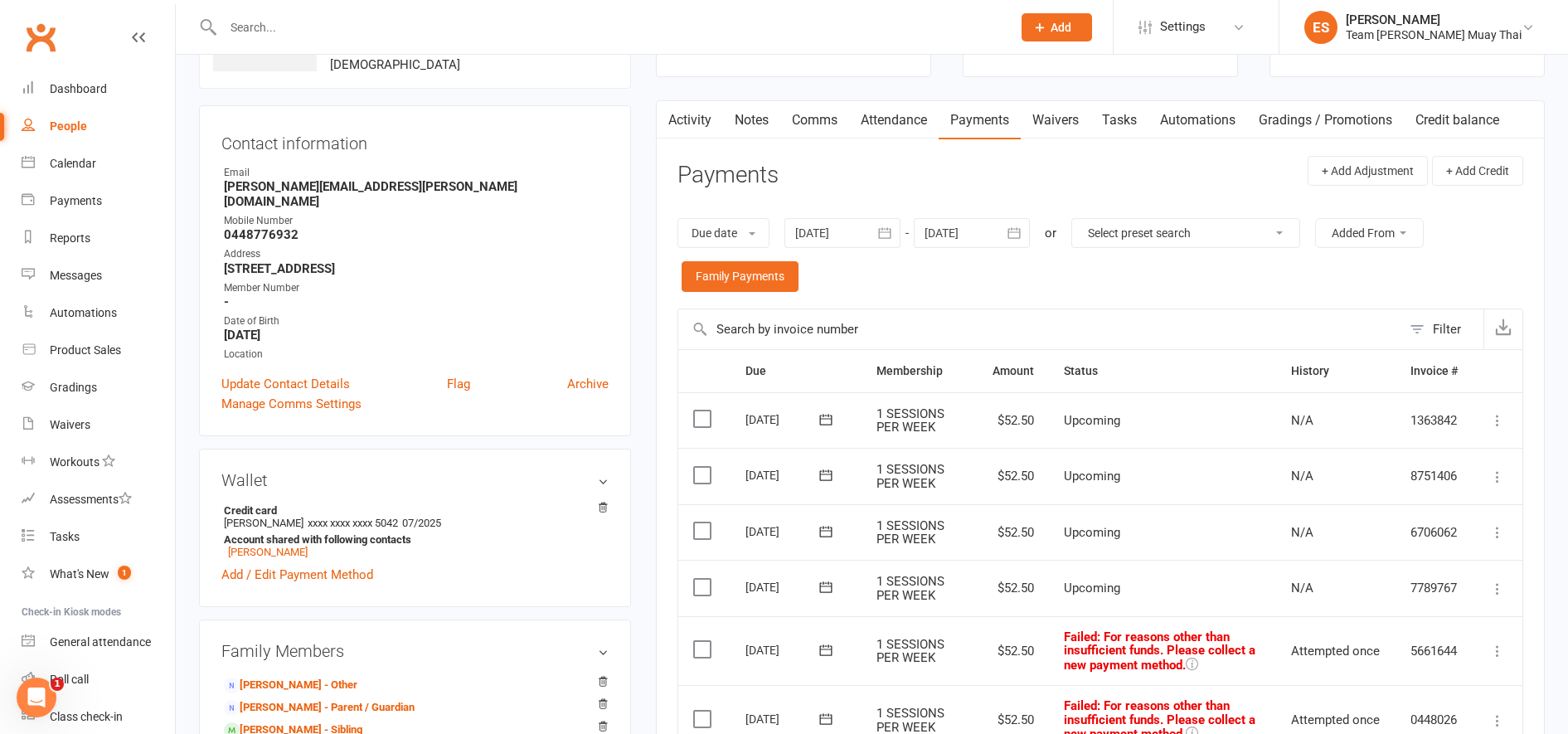
scroll to position [162, 0]
